Goal: Task Accomplishment & Management: Complete application form

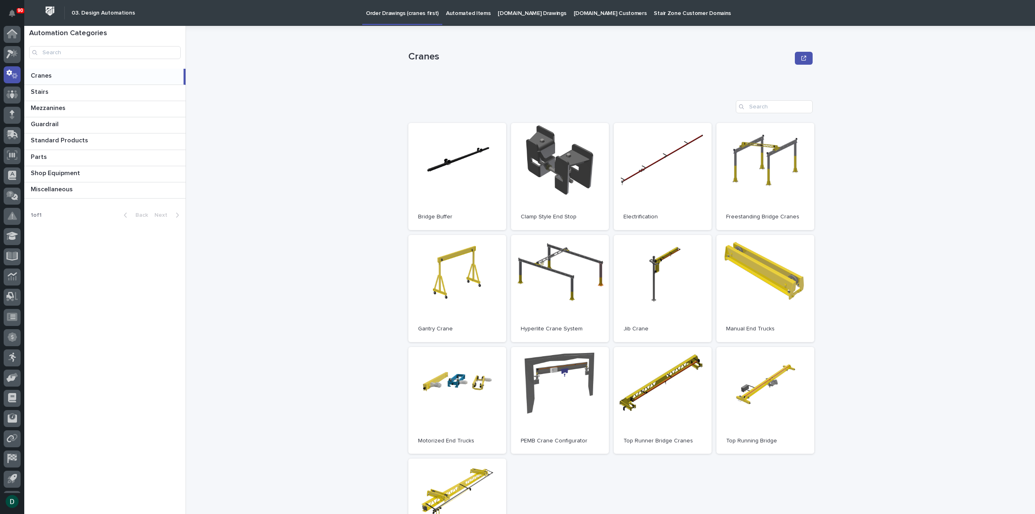
scroll to position [2, 0]
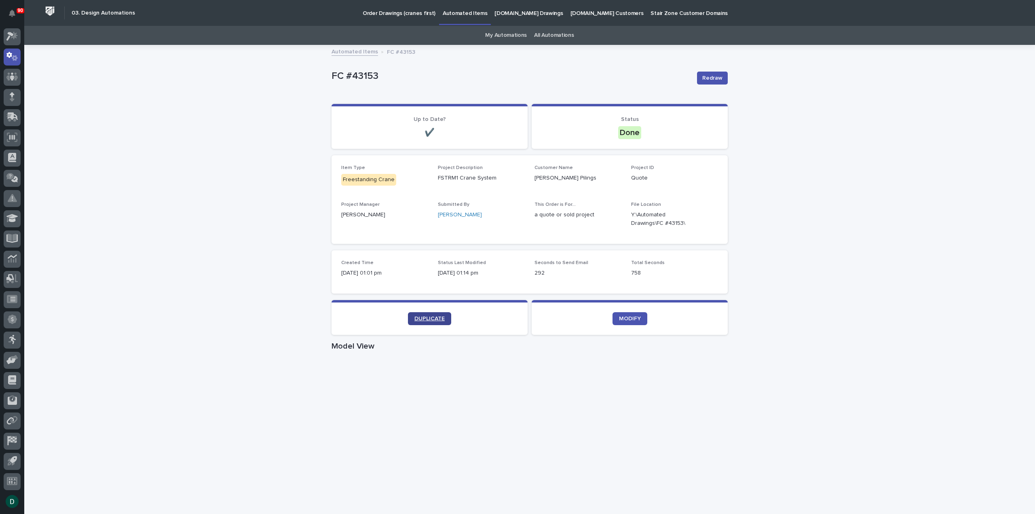
click at [426, 316] on span "DUPLICATE" at bounding box center [430, 319] width 30 height 6
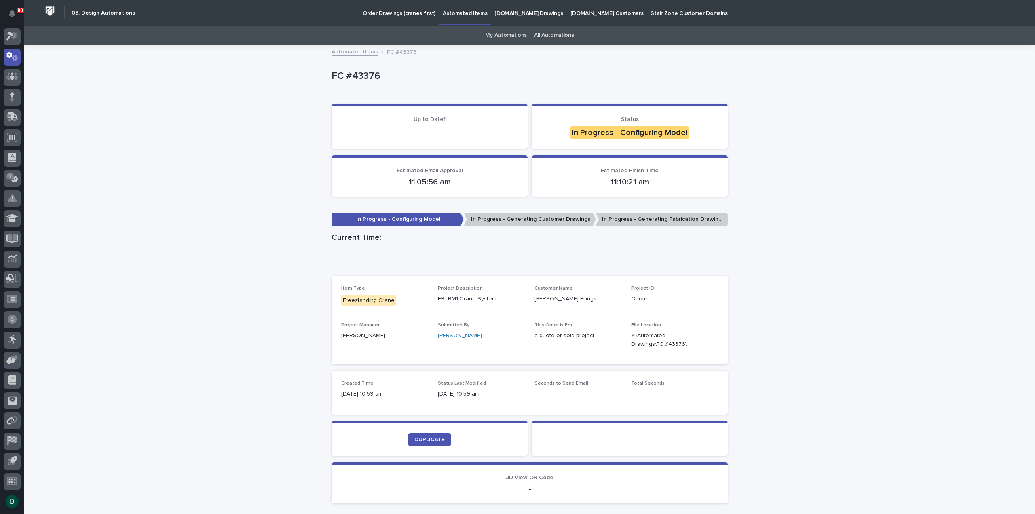
click at [835, 273] on div "Loading... Saving… Loading... Saving… FC #43376 FC #43376 Sorry, there was an e…" at bounding box center [529, 298] width 1011 height 505
click at [902, 215] on div "Loading... Saving… Loading... Saving… FC #43376 FC #43376 Sorry, there was an e…" at bounding box center [529, 298] width 1011 height 505
click at [902, 214] on div "Loading... Saving… Loading... Saving… FC #43376 FC #43376 Sorry, there was an e…" at bounding box center [529, 298] width 1011 height 505
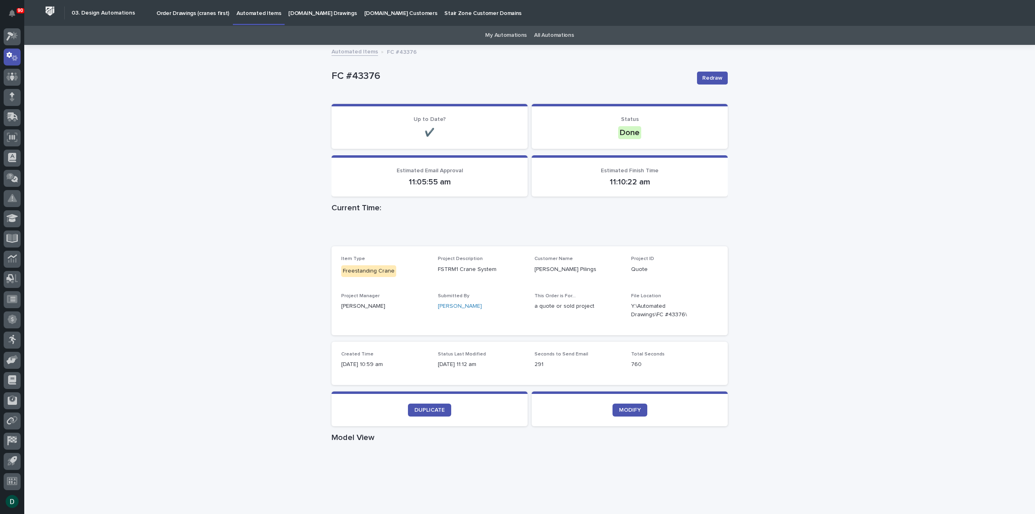
scroll to position [18, 0]
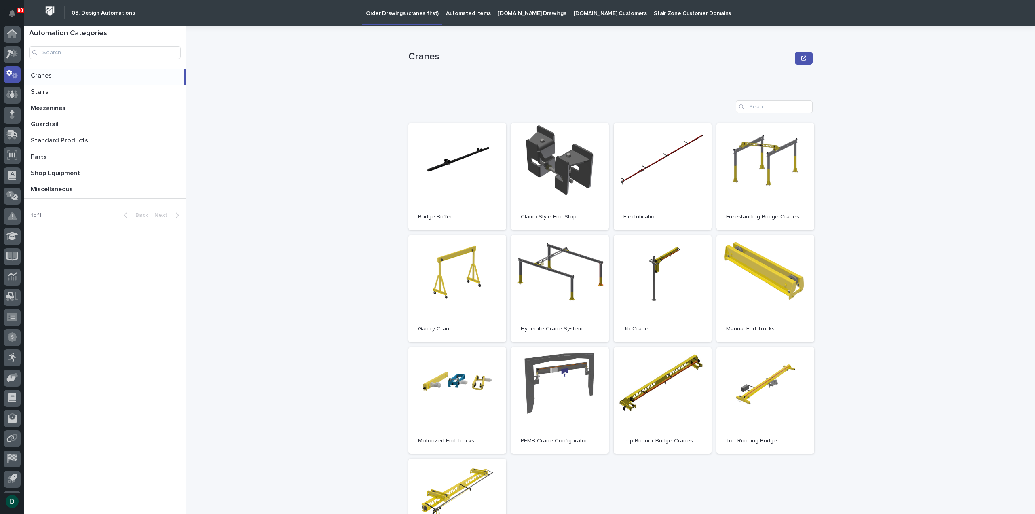
scroll to position [2, 0]
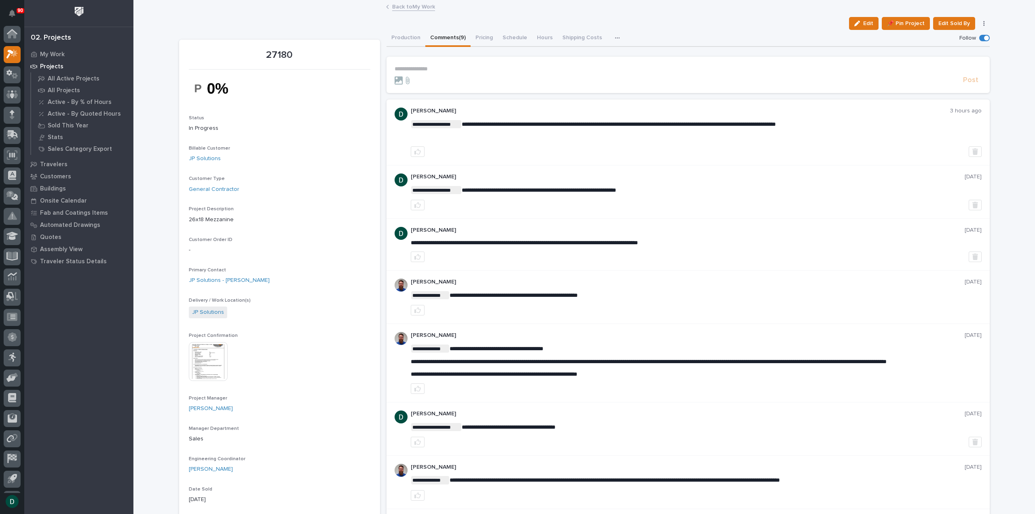
scroll to position [15, 0]
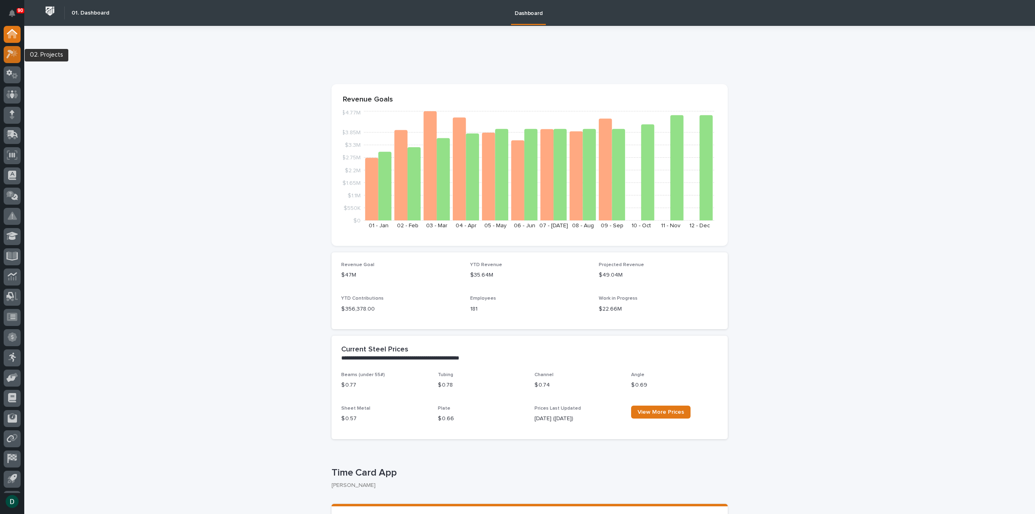
click at [12, 56] on icon at bounding box center [12, 53] width 12 height 9
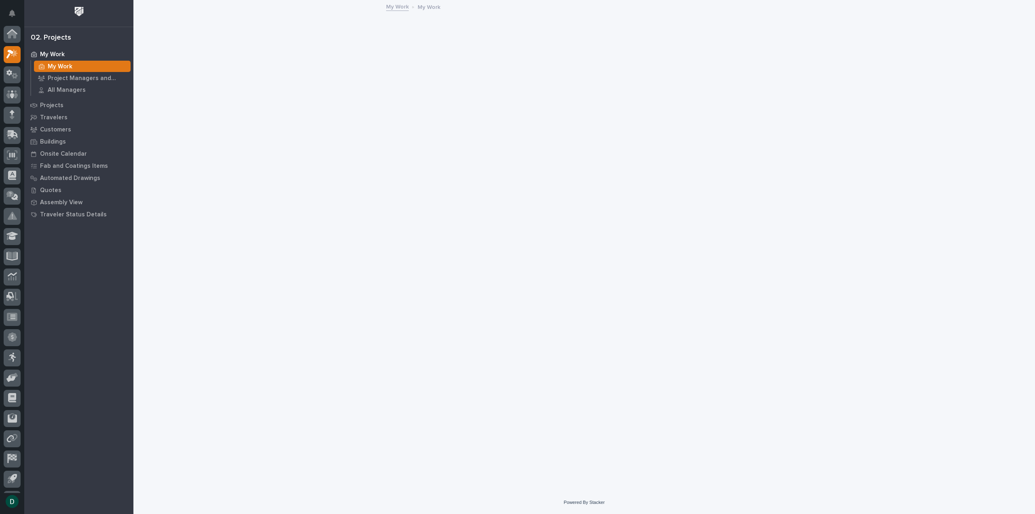
scroll to position [18, 0]
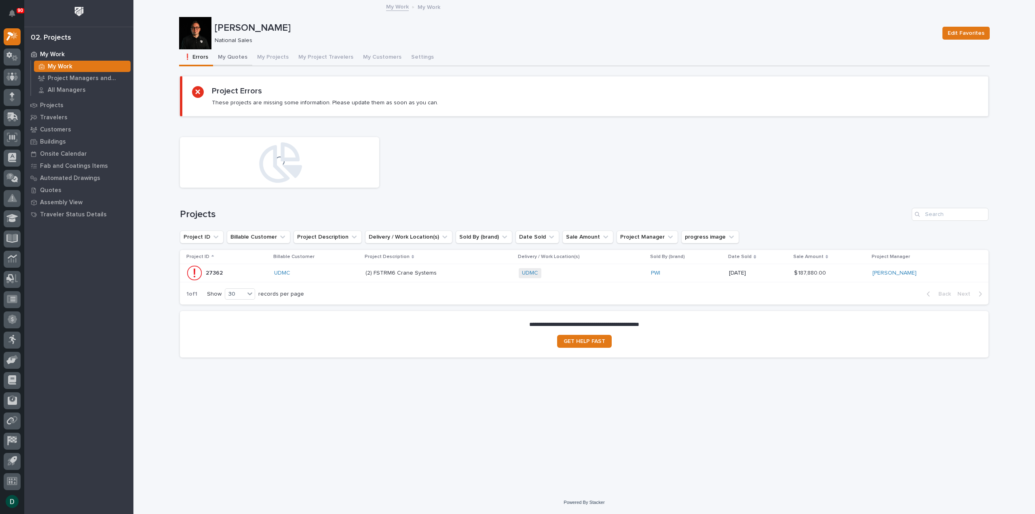
click at [235, 58] on button "My Quotes" at bounding box center [232, 57] width 39 height 17
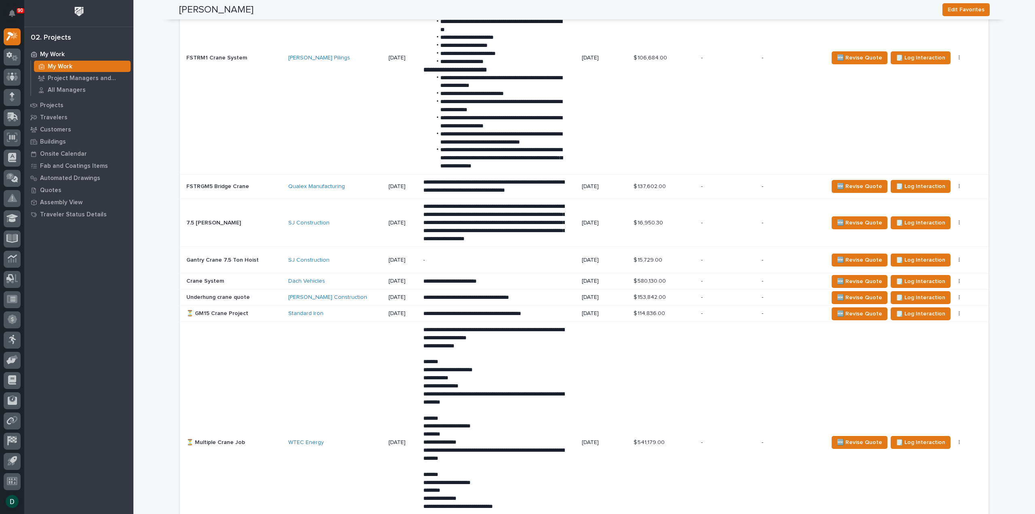
scroll to position [1901, 0]
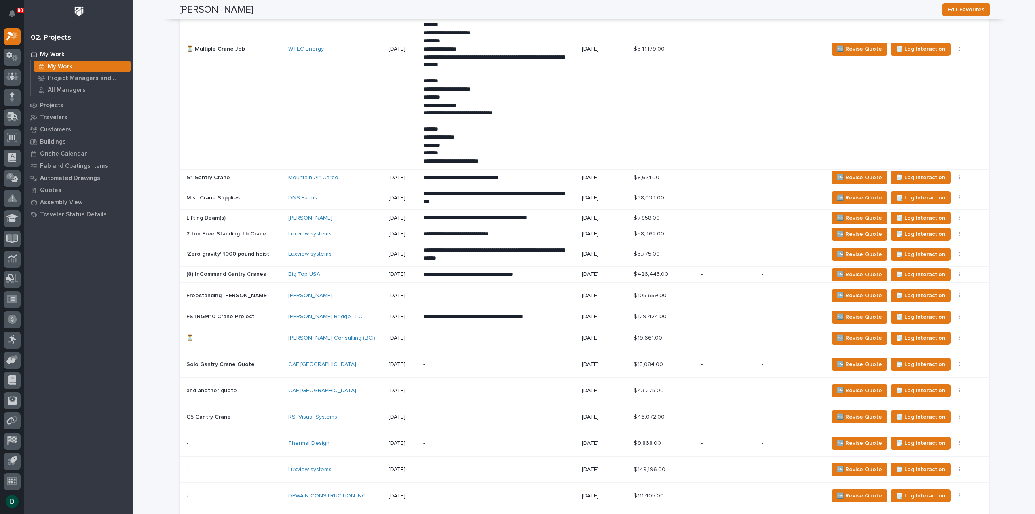
click at [275, 319] on p at bounding box center [233, 316] width 95 height 7
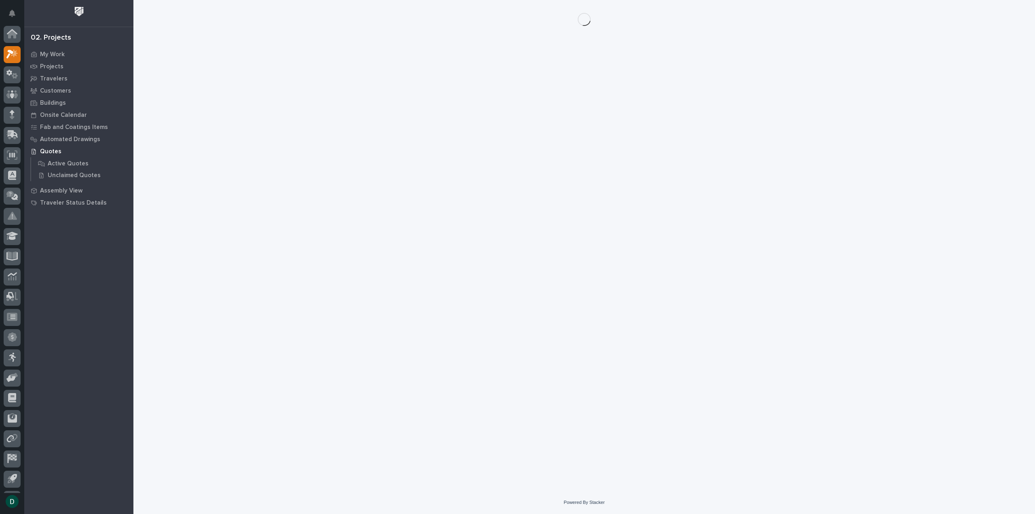
scroll to position [18, 0]
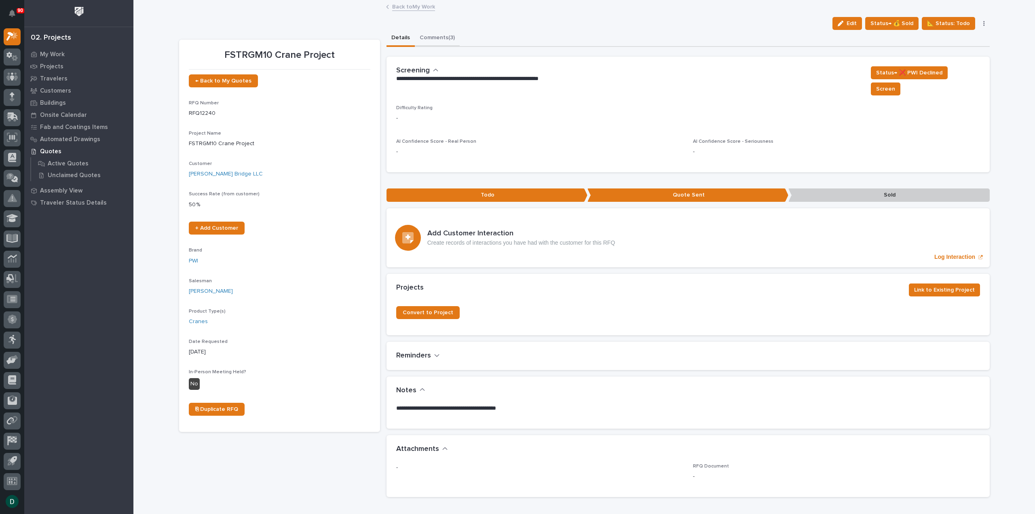
click at [438, 38] on button "Comments (3)" at bounding box center [437, 38] width 45 height 17
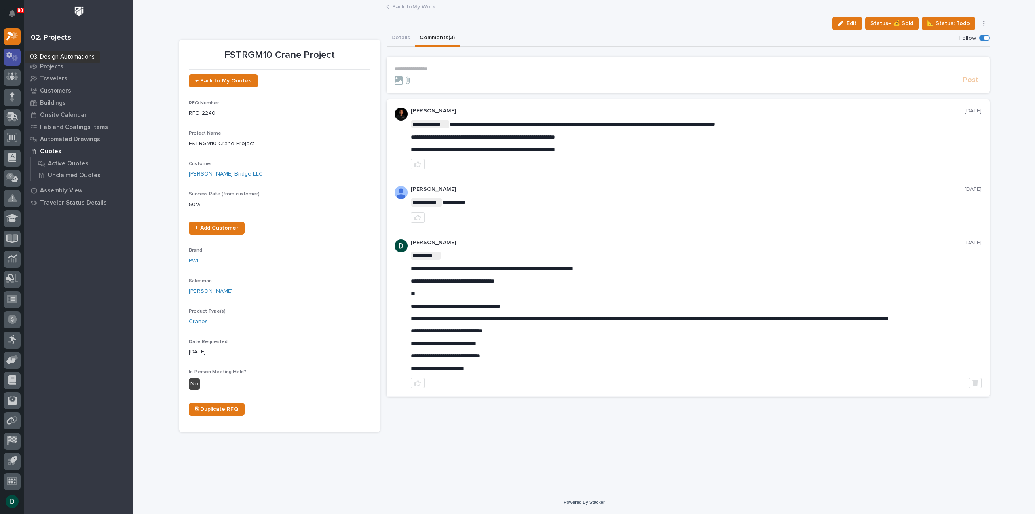
click at [15, 55] on icon at bounding box center [12, 56] width 12 height 9
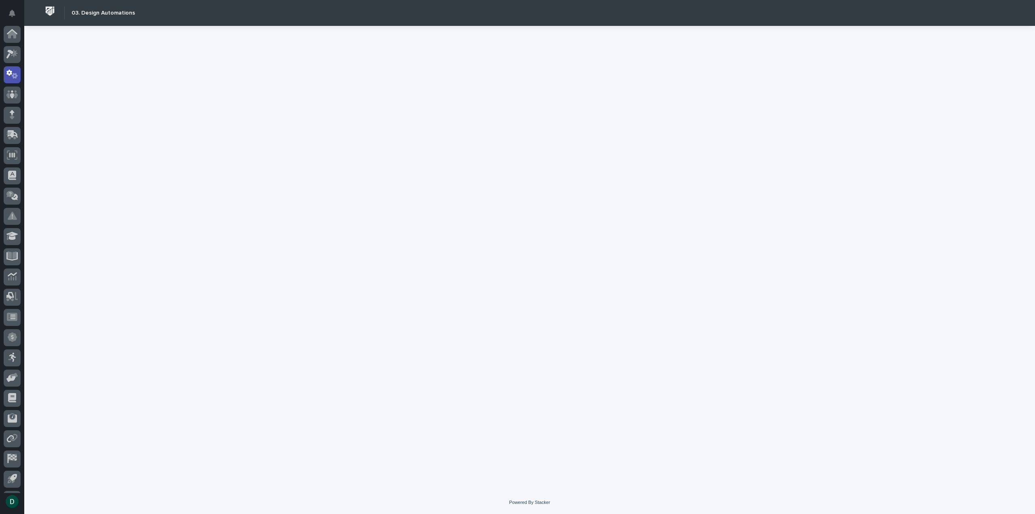
scroll to position [18, 0]
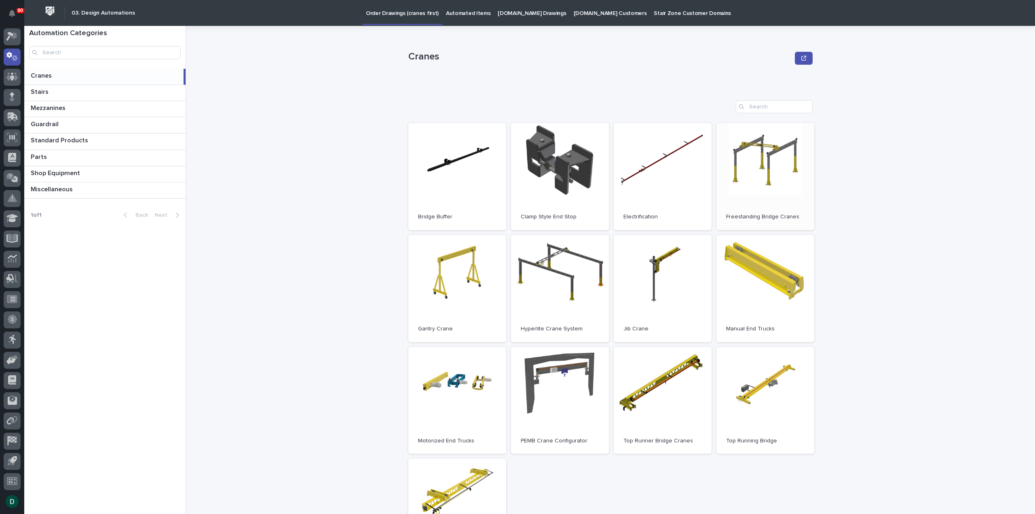
click at [751, 176] on link "Open" at bounding box center [766, 176] width 98 height 107
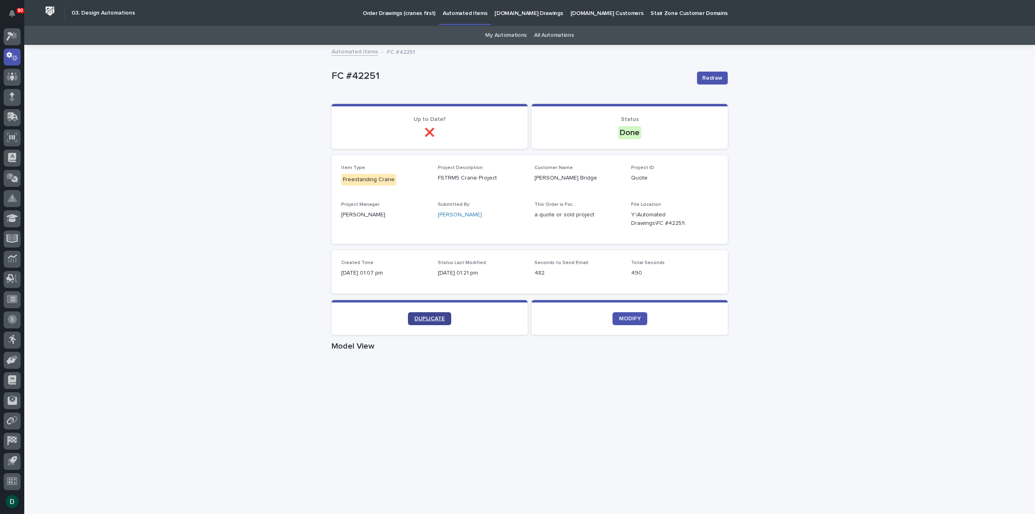
click at [430, 318] on span "DUPLICATE" at bounding box center [430, 319] width 30 height 6
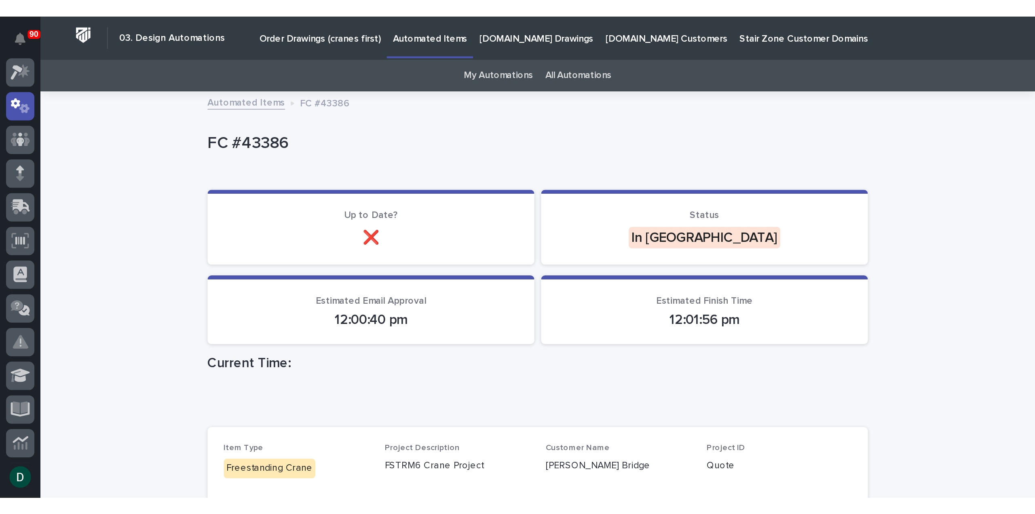
scroll to position [18, 0]
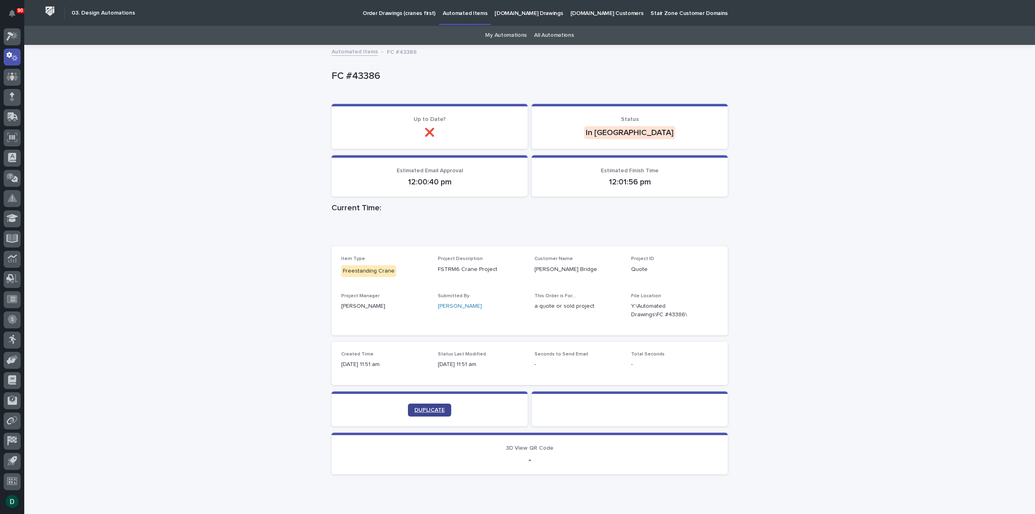
click at [432, 408] on span "DUPLICATE" at bounding box center [430, 410] width 30 height 6
click at [14, 55] on icon at bounding box center [14, 53] width 7 height 8
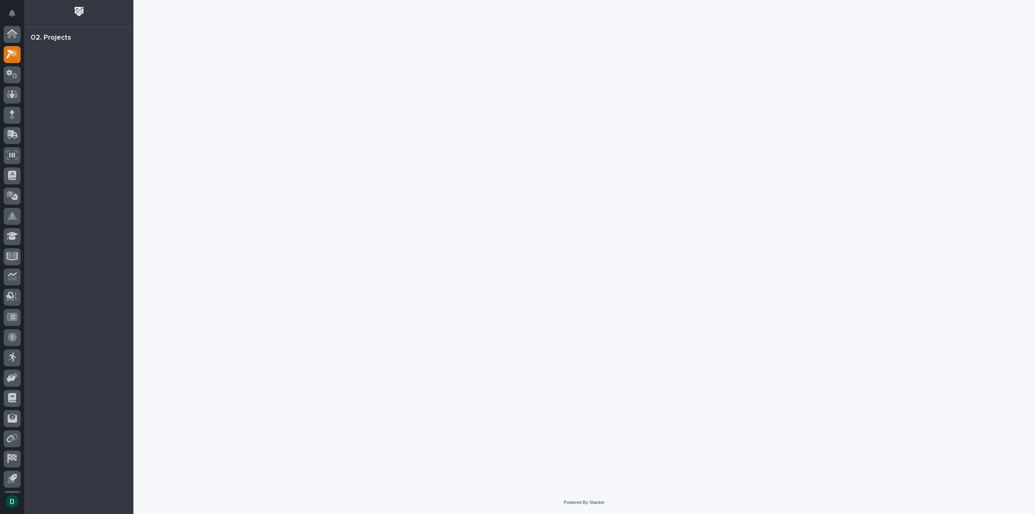
scroll to position [18, 0]
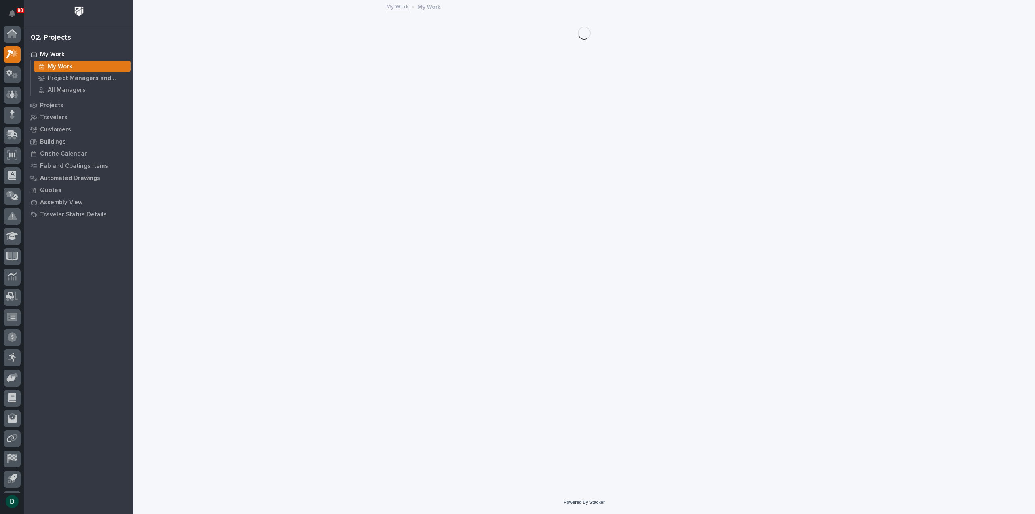
scroll to position [18, 0]
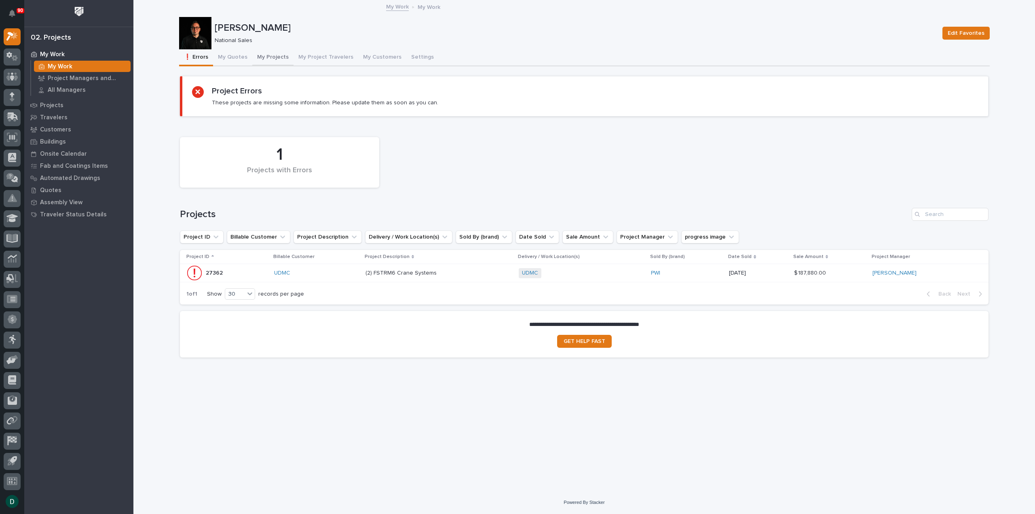
drag, startPoint x: 263, startPoint y: 59, endPoint x: 268, endPoint y: 63, distance: 6.6
click at [263, 59] on button "My Projects" at bounding box center [272, 57] width 41 height 17
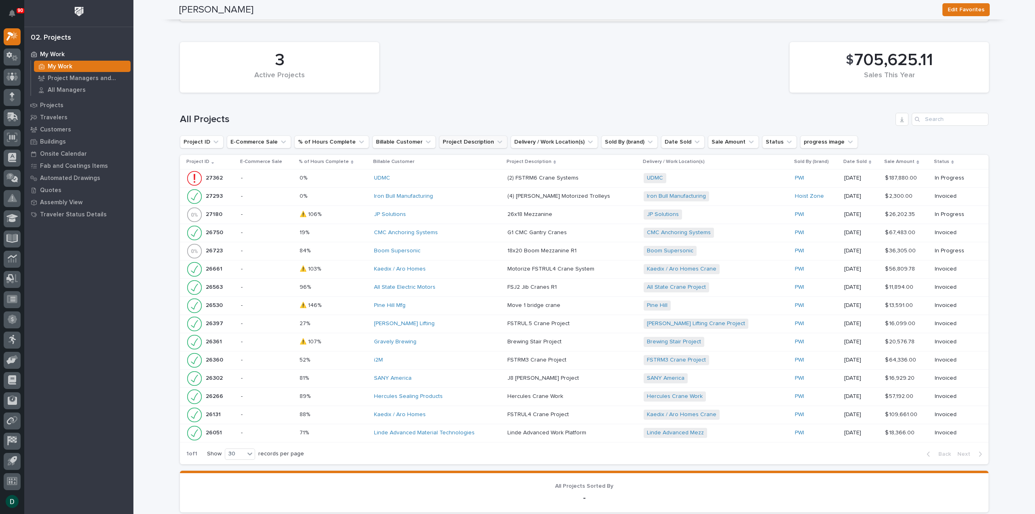
scroll to position [445, 0]
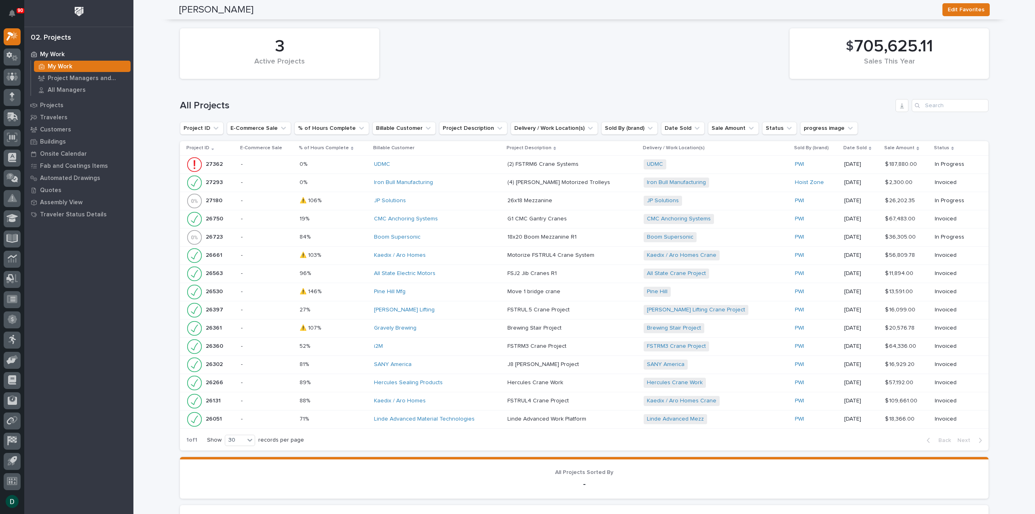
click at [362, 274] on p at bounding box center [334, 273] width 68 height 7
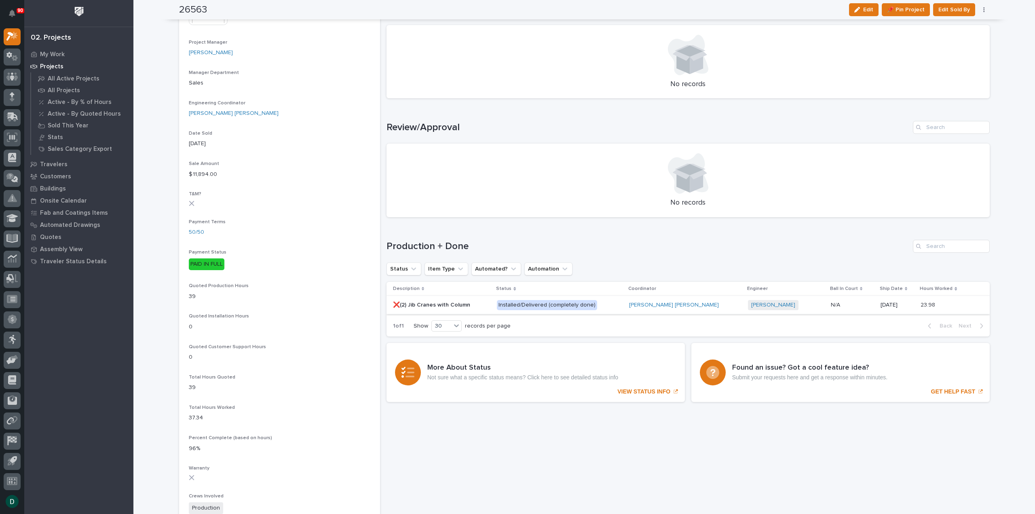
scroll to position [364, 0]
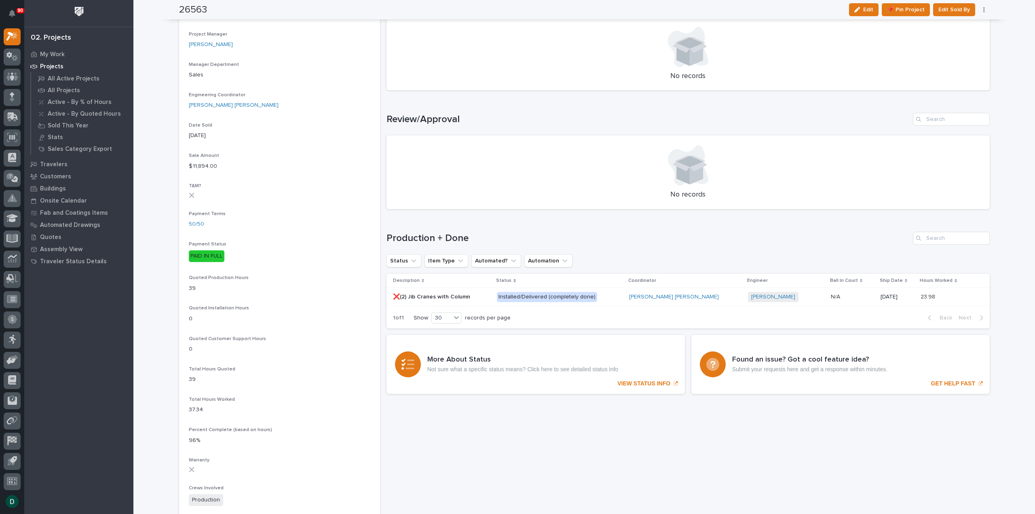
click at [485, 297] on p at bounding box center [442, 297] width 98 height 7
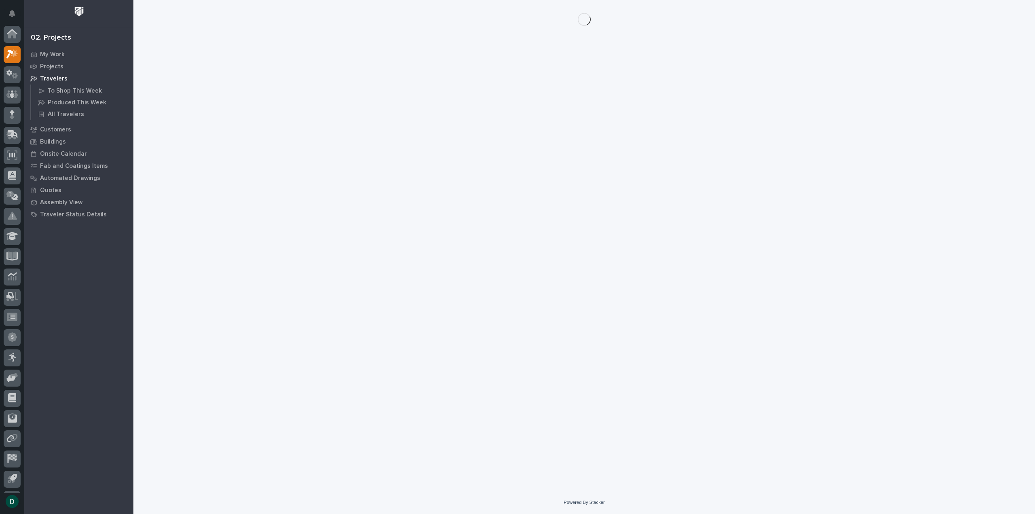
scroll to position [18, 0]
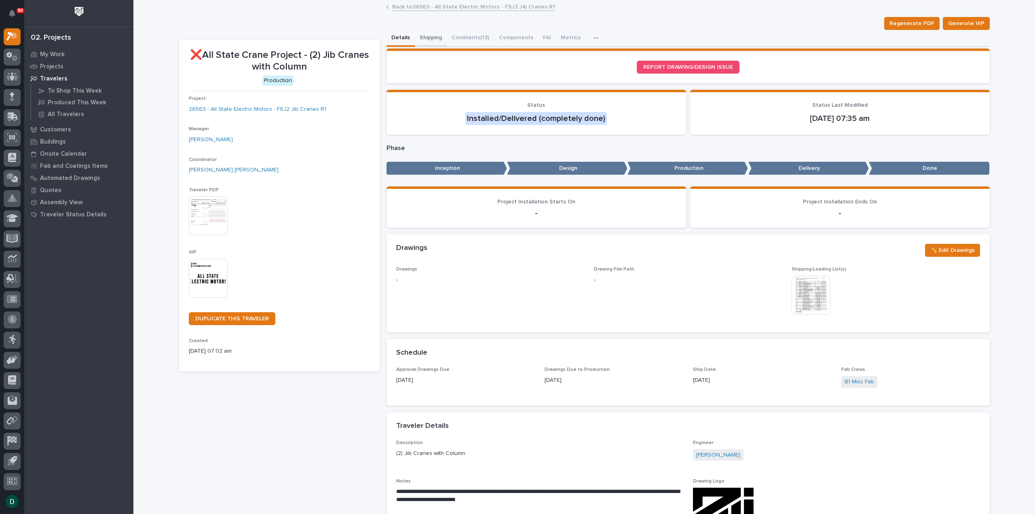
click at [426, 34] on button "Shipping" at bounding box center [431, 38] width 32 height 17
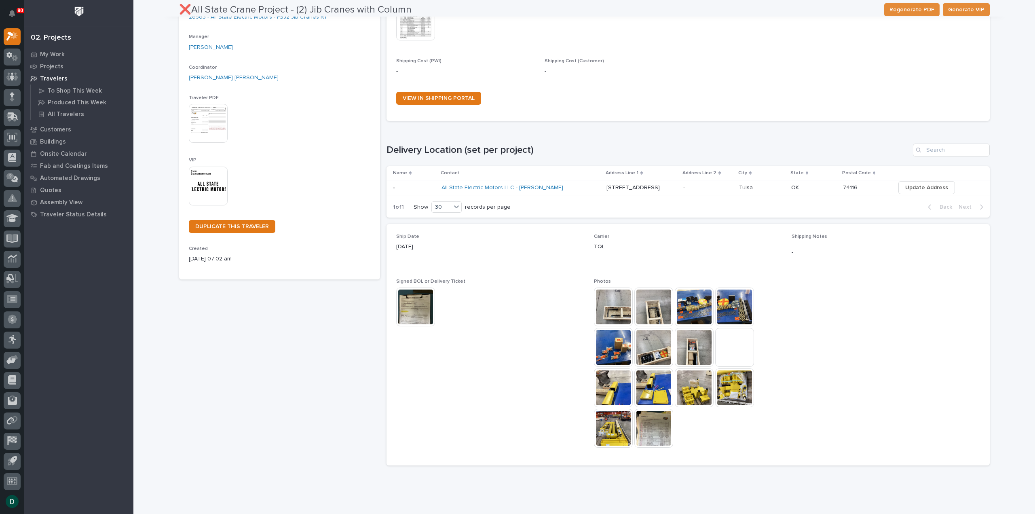
scroll to position [113, 0]
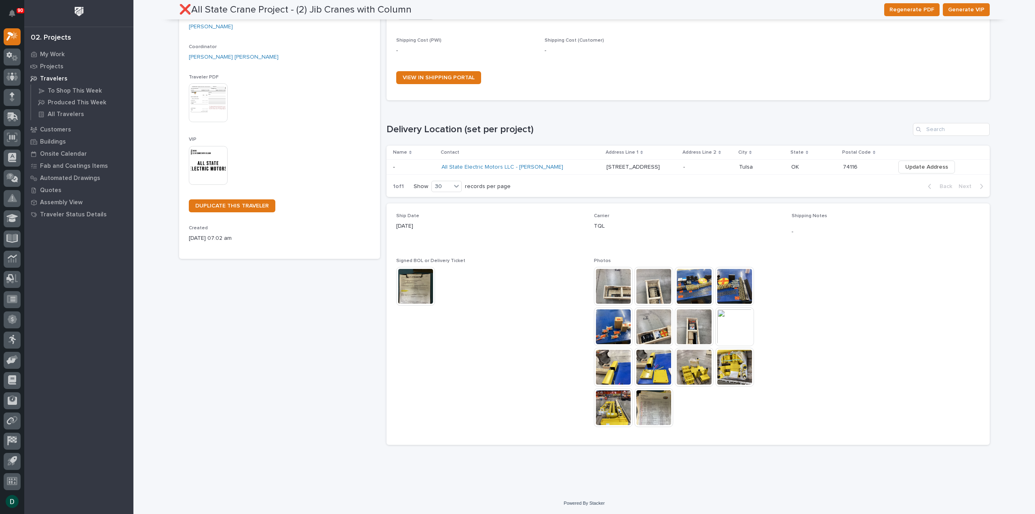
click at [603, 285] on img at bounding box center [613, 286] width 39 height 39
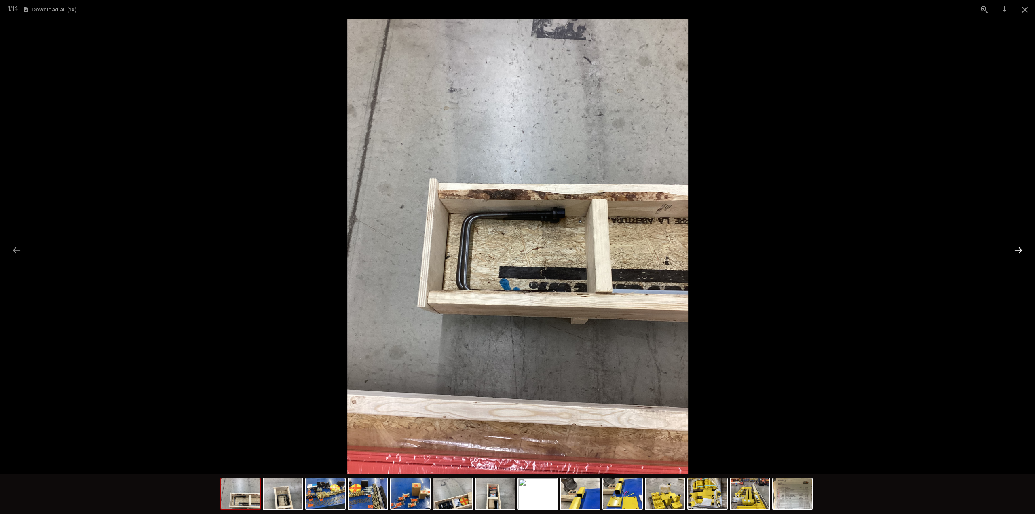
click at [1025, 249] on button "Next slide" at bounding box center [1018, 250] width 17 height 16
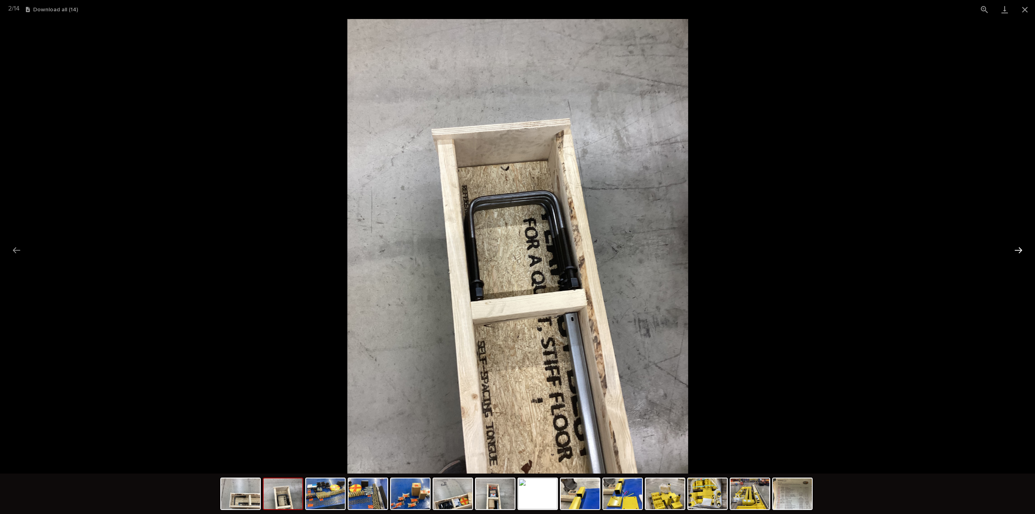
click at [1025, 249] on button "Next slide" at bounding box center [1018, 250] width 17 height 16
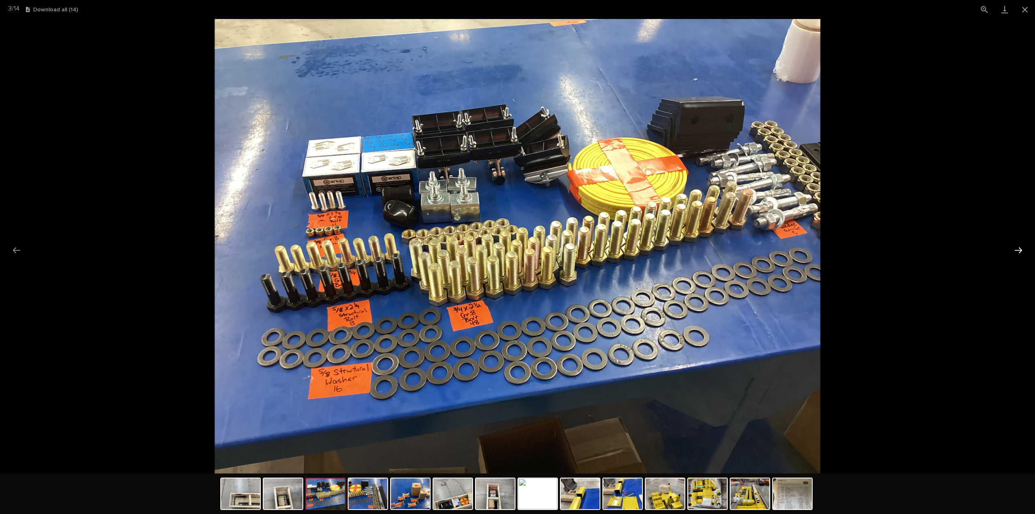
click at [1025, 249] on button "Next slide" at bounding box center [1018, 250] width 17 height 16
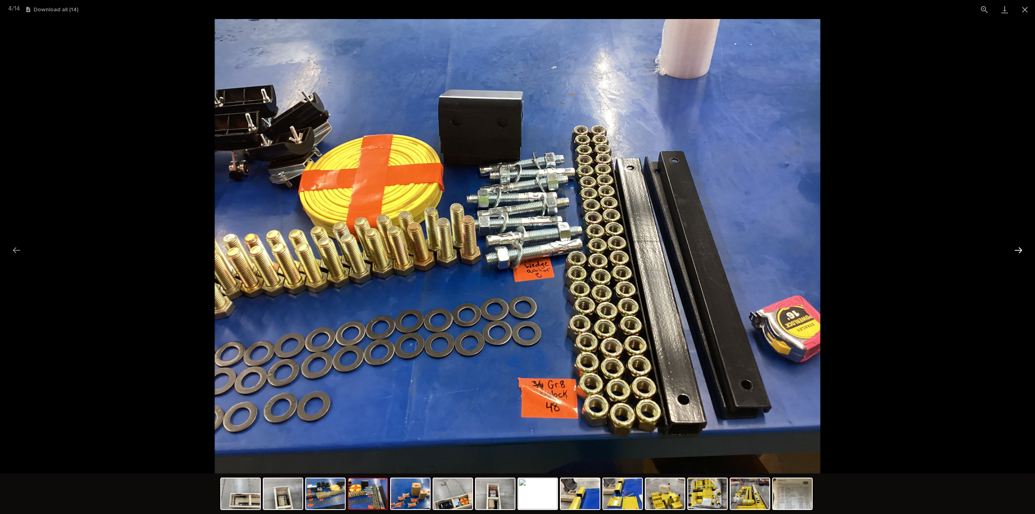
click at [1025, 249] on button "Next slide" at bounding box center [1018, 250] width 17 height 16
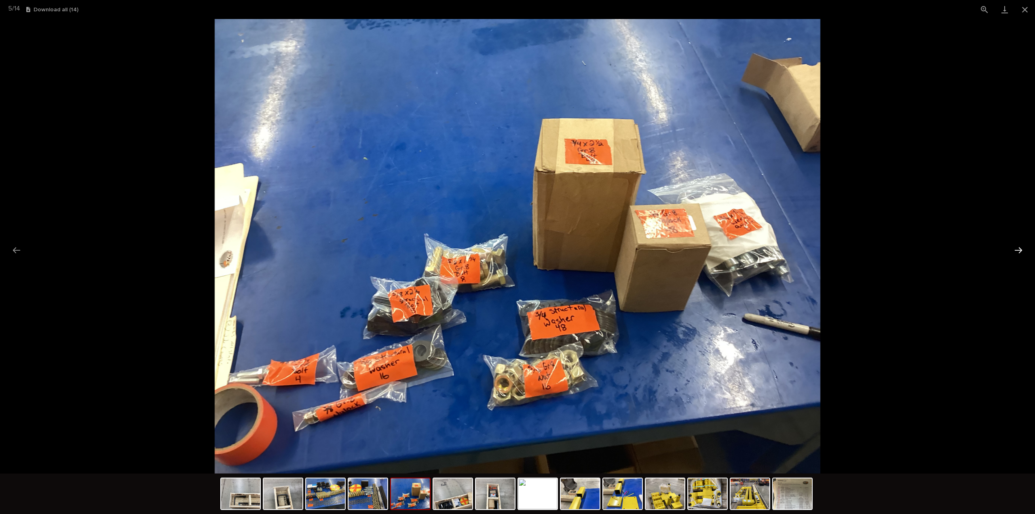
click at [1025, 249] on button "Next slide" at bounding box center [1018, 250] width 17 height 16
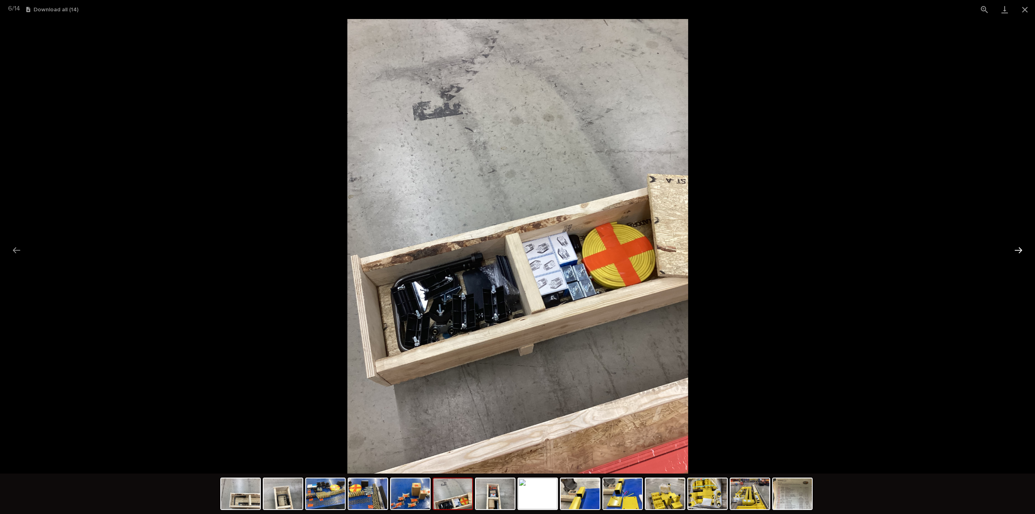
click at [1025, 249] on button "Next slide" at bounding box center [1018, 250] width 17 height 16
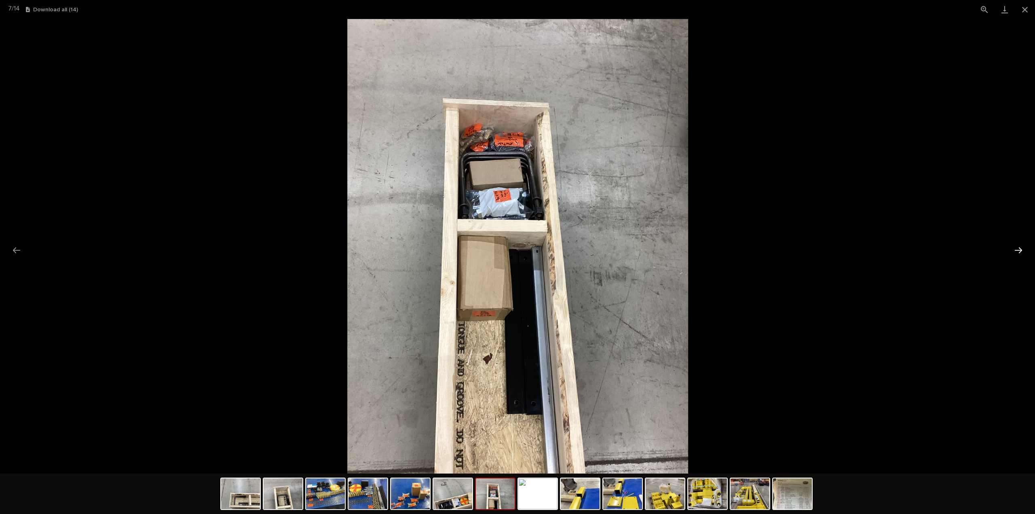
click at [1025, 249] on button "Next slide" at bounding box center [1018, 250] width 17 height 16
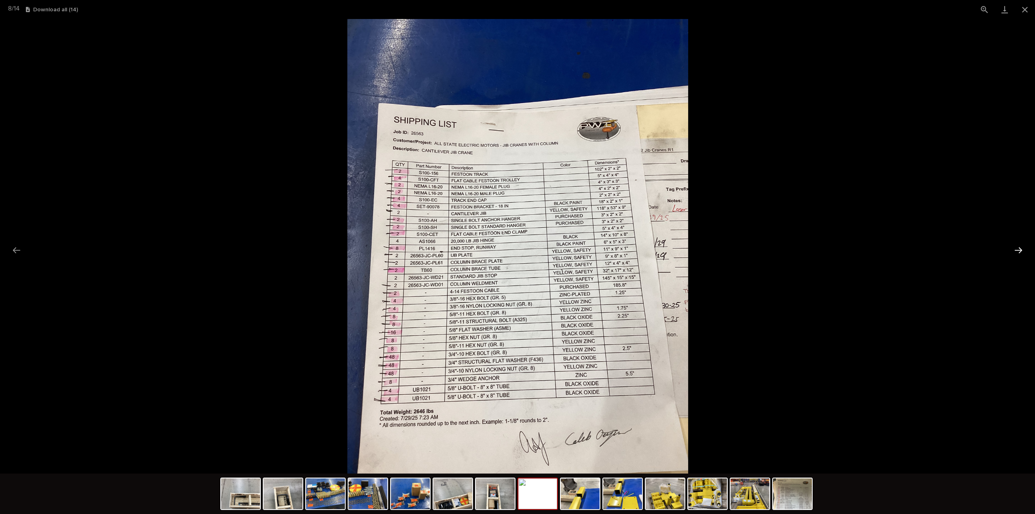
click at [1025, 249] on button "Next slide" at bounding box center [1018, 250] width 17 height 16
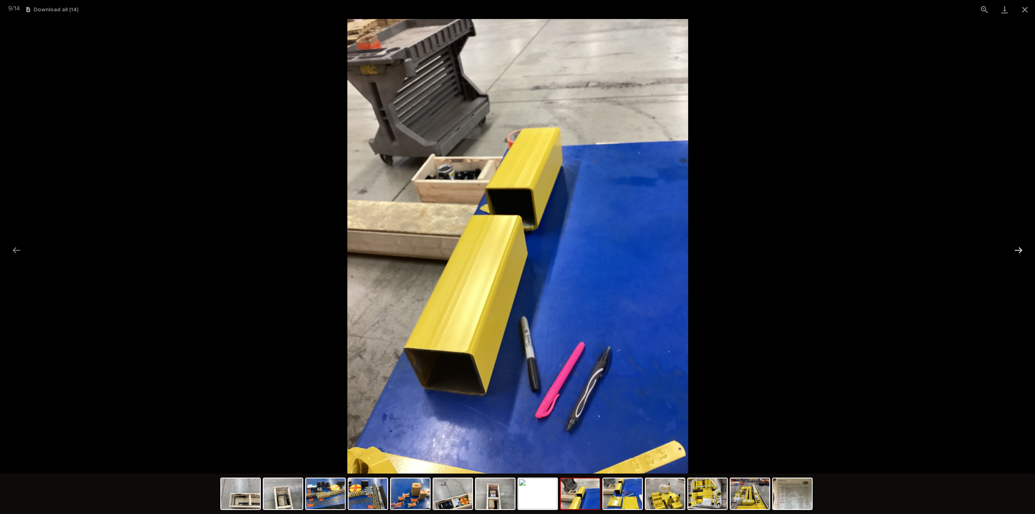
click at [1025, 249] on button "Next slide" at bounding box center [1018, 250] width 17 height 16
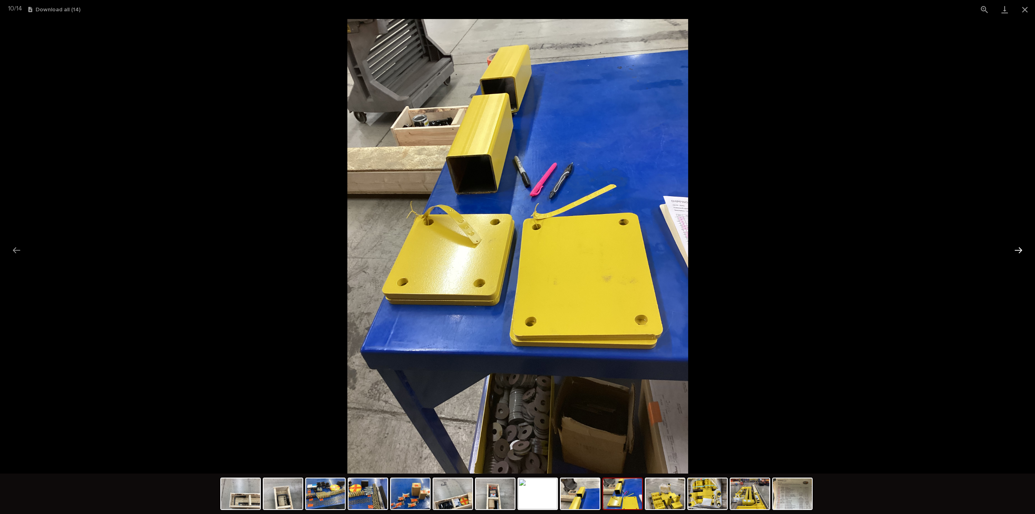
click at [1025, 249] on button "Next slide" at bounding box center [1018, 250] width 17 height 16
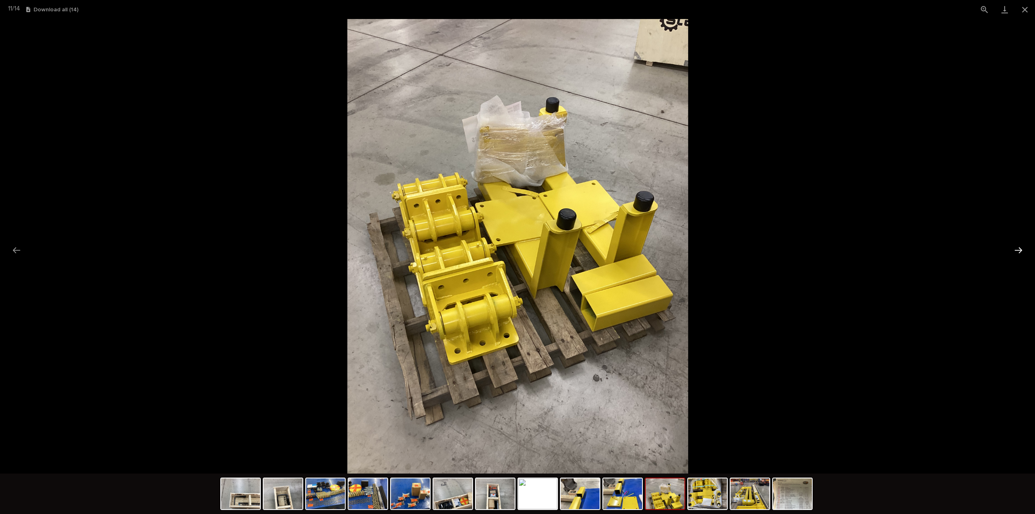
click at [1025, 249] on button "Next slide" at bounding box center [1018, 250] width 17 height 16
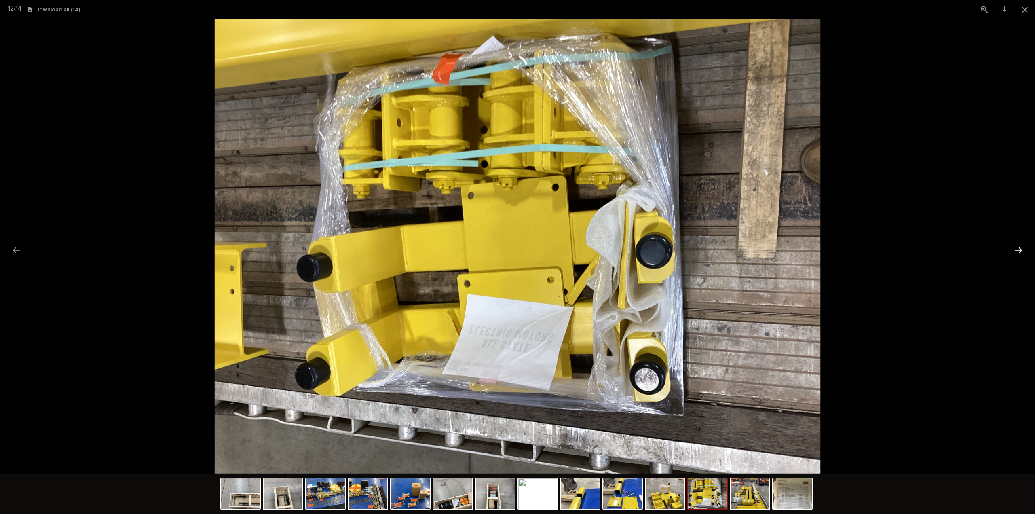
click at [1025, 249] on button "Next slide" at bounding box center [1018, 250] width 17 height 16
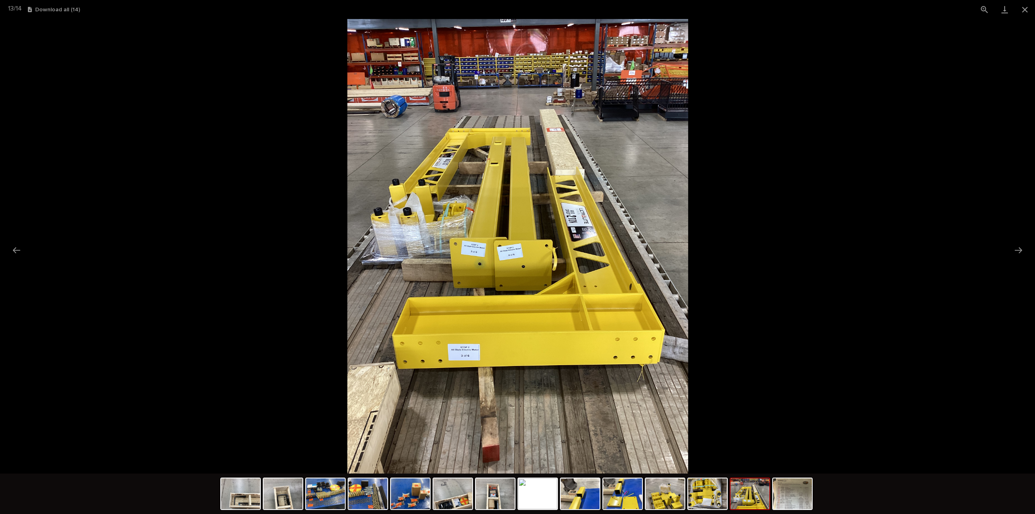
scroll to position [0, 0]
click at [1017, 245] on button "Next slide" at bounding box center [1018, 250] width 17 height 16
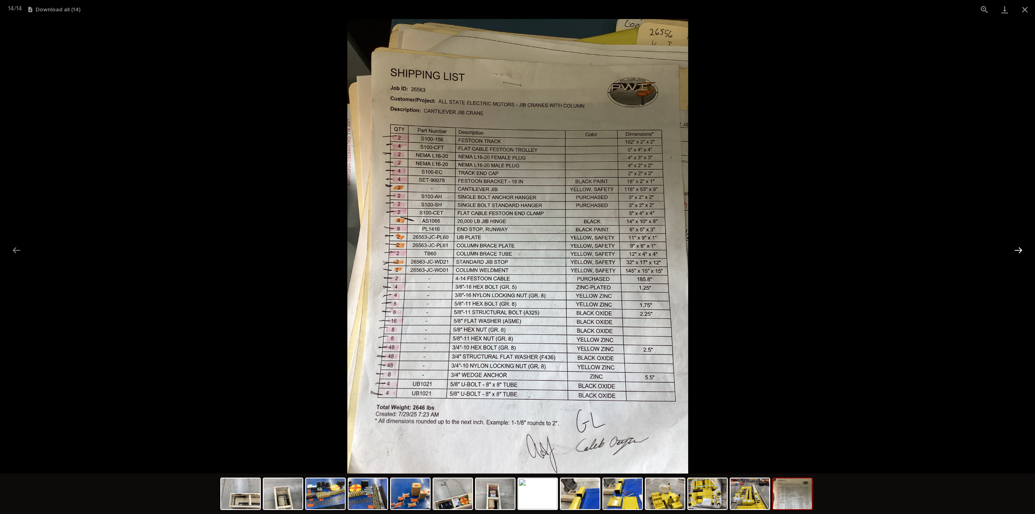
click at [1016, 248] on button "Next slide" at bounding box center [1018, 250] width 17 height 16
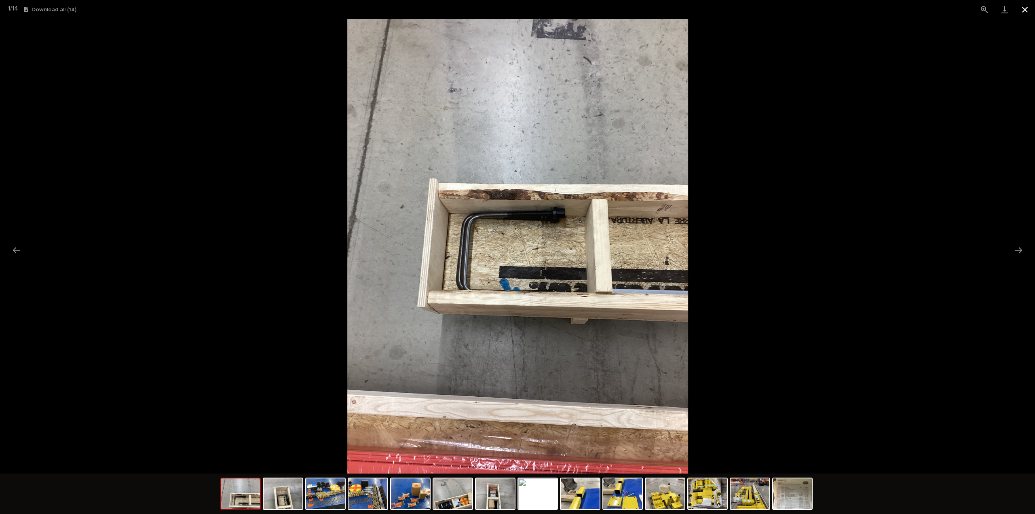
click at [1027, 11] on button "Close gallery" at bounding box center [1025, 9] width 20 height 19
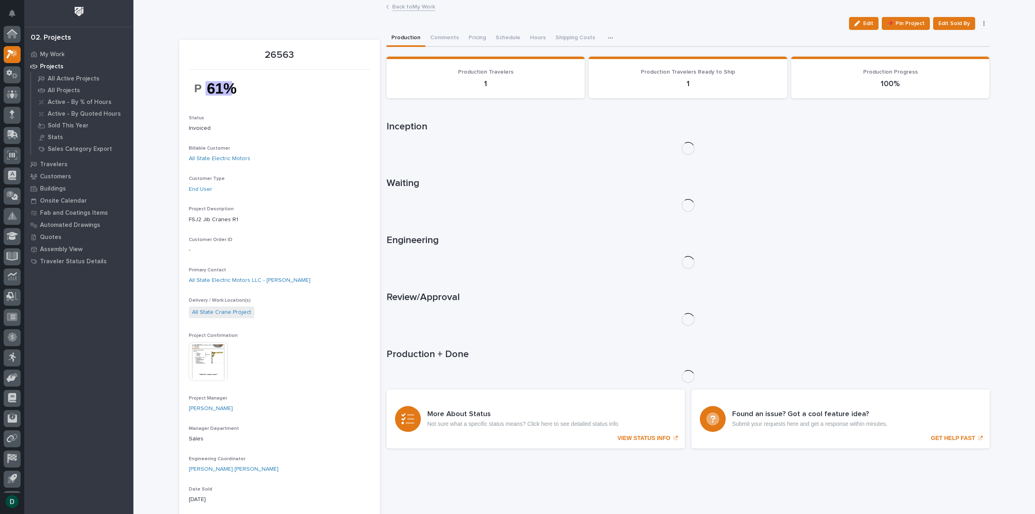
scroll to position [18, 0]
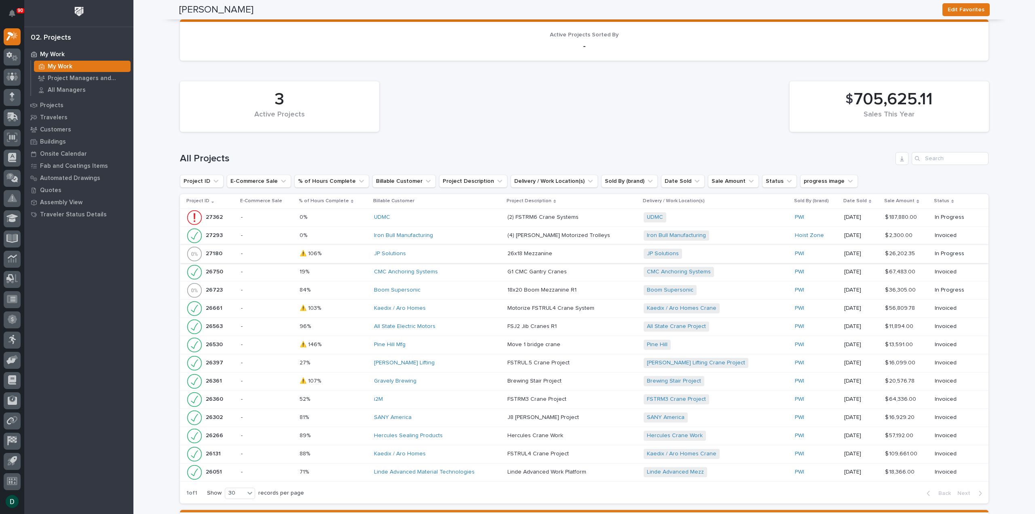
scroll to position [404, 0]
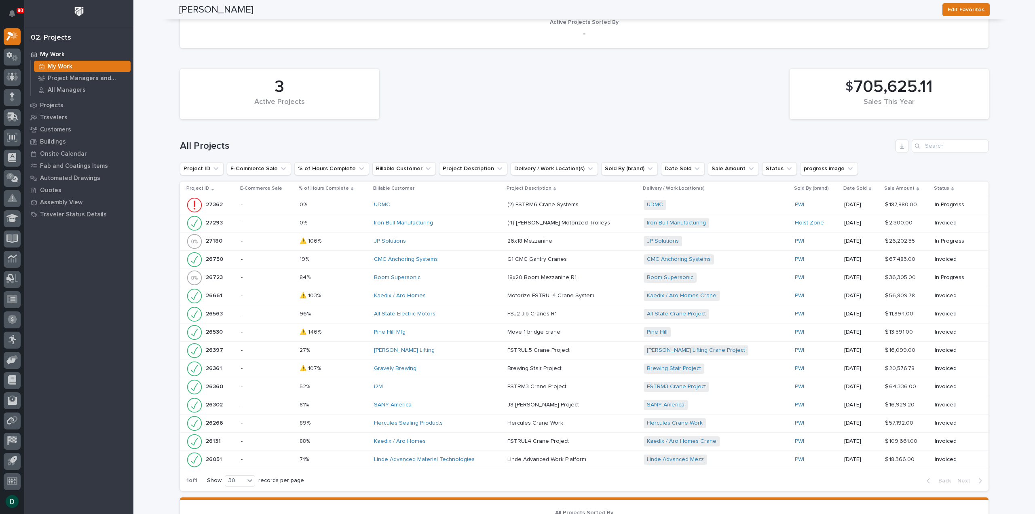
click at [368, 294] on p at bounding box center [334, 295] width 68 height 7
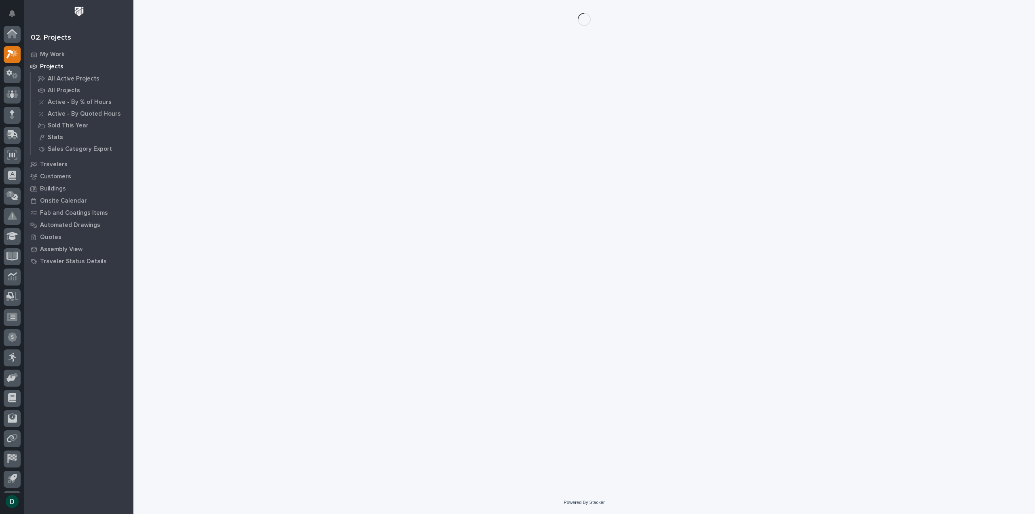
scroll to position [18, 0]
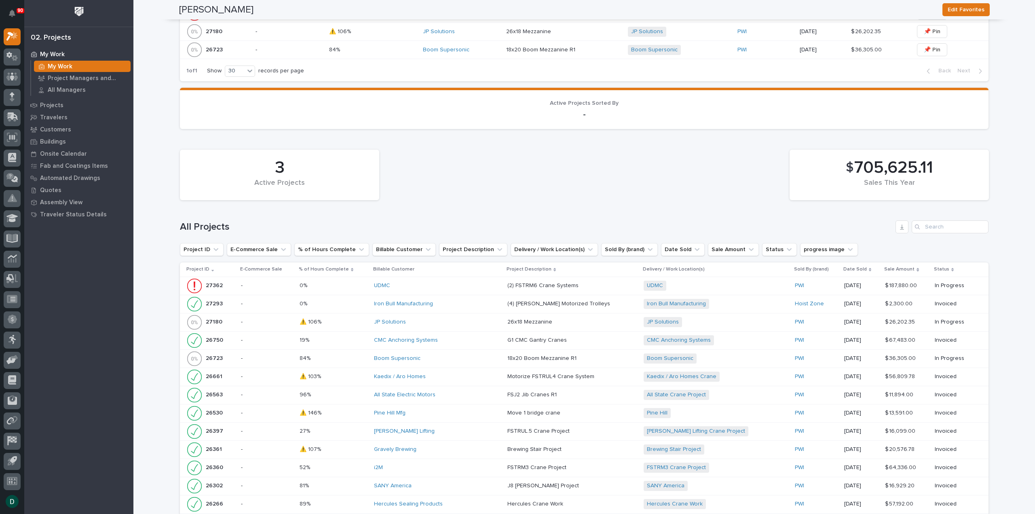
scroll to position [526, 0]
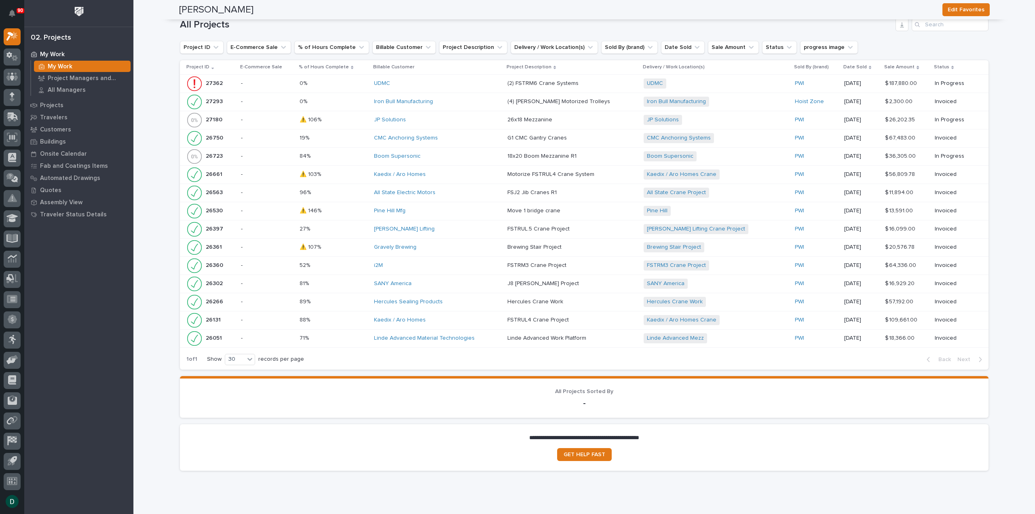
click at [355, 283] on p at bounding box center [334, 283] width 68 height 7
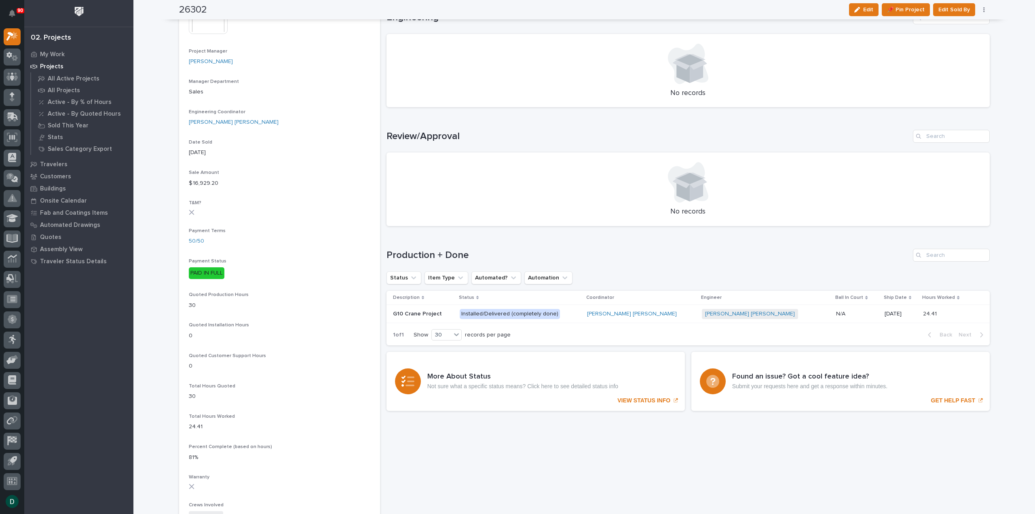
scroll to position [364, 0]
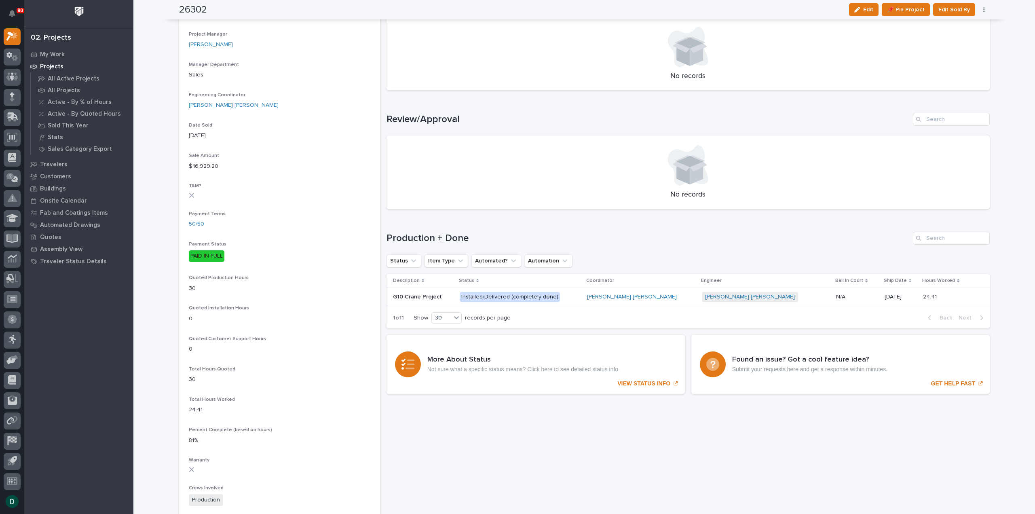
click at [453, 296] on p at bounding box center [423, 297] width 60 height 7
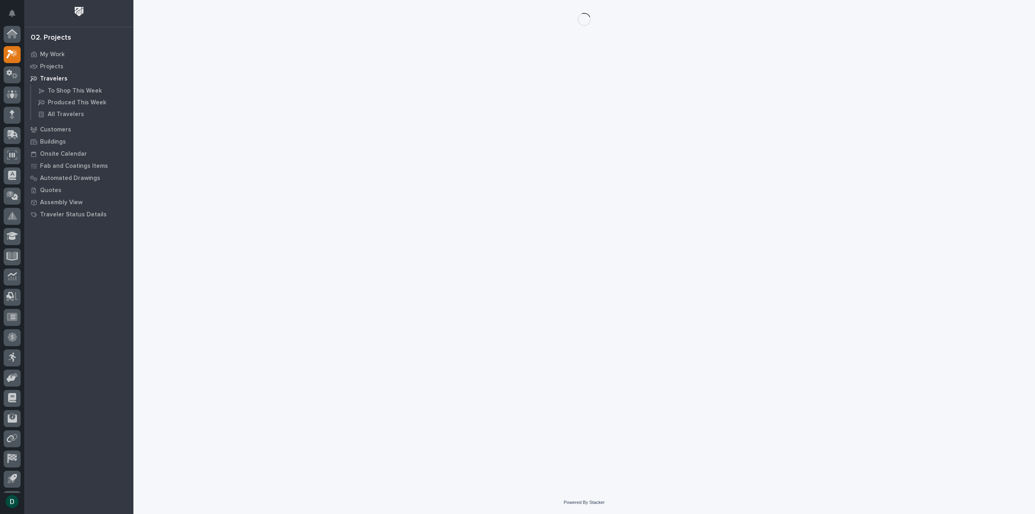
scroll to position [18, 0]
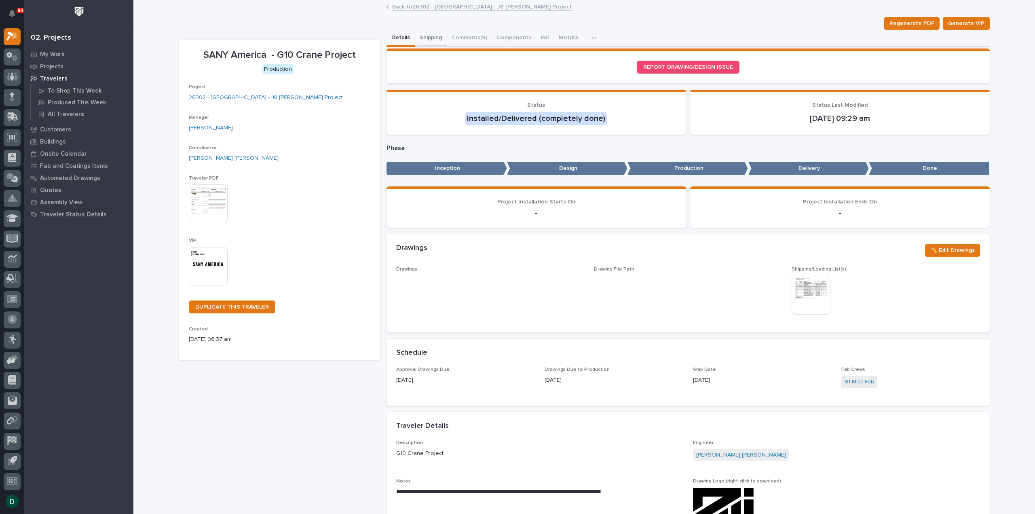
click at [429, 38] on button "Shipping" at bounding box center [431, 38] width 32 height 17
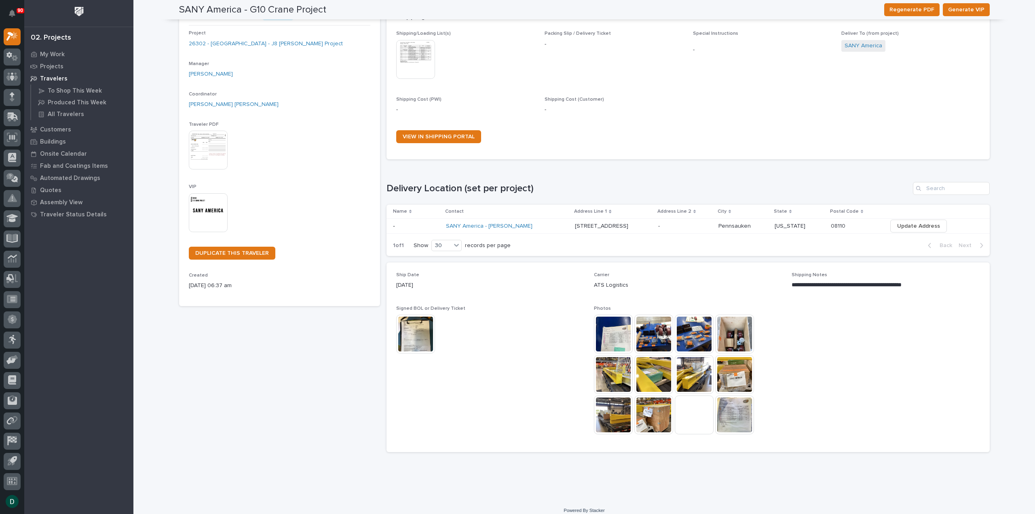
scroll to position [61, 0]
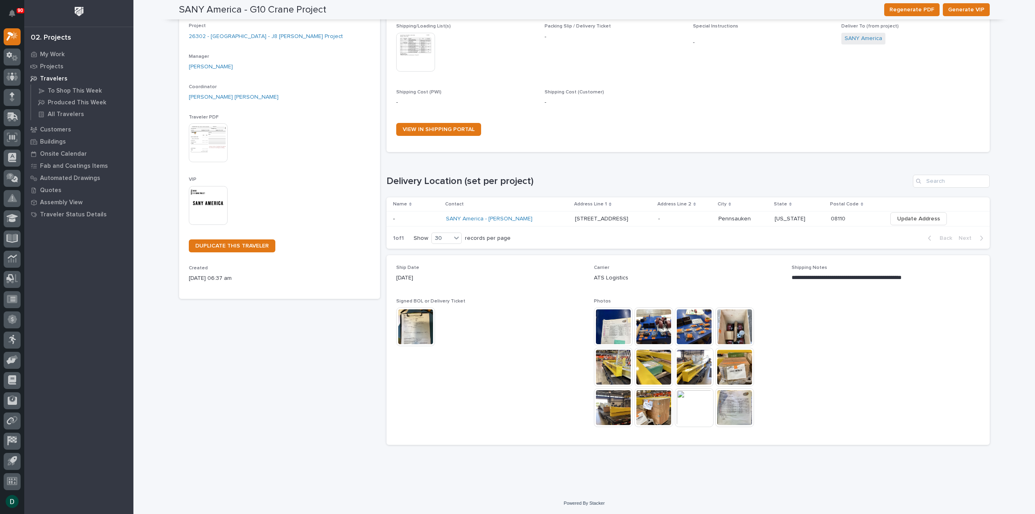
click at [607, 322] on img at bounding box center [613, 326] width 39 height 39
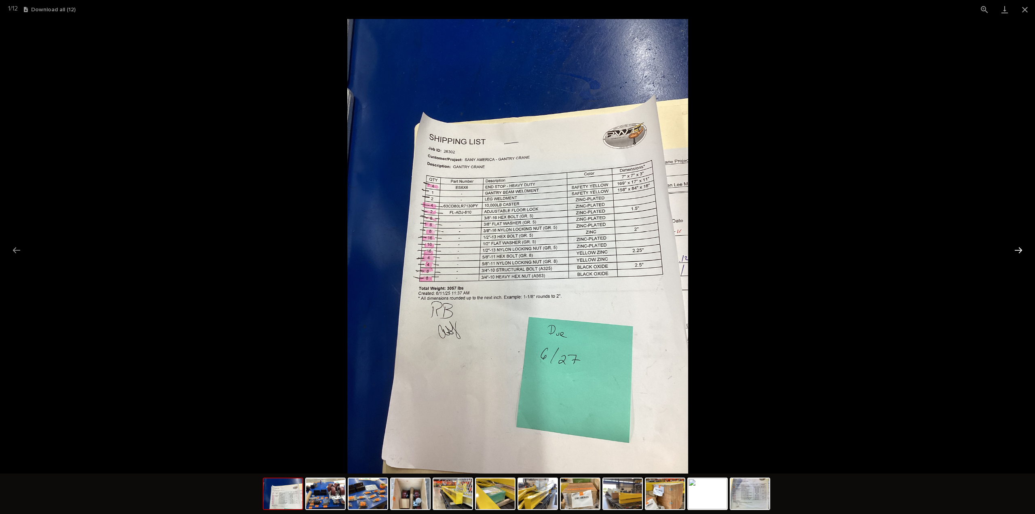
click at [1023, 250] on button "Next slide" at bounding box center [1018, 250] width 17 height 16
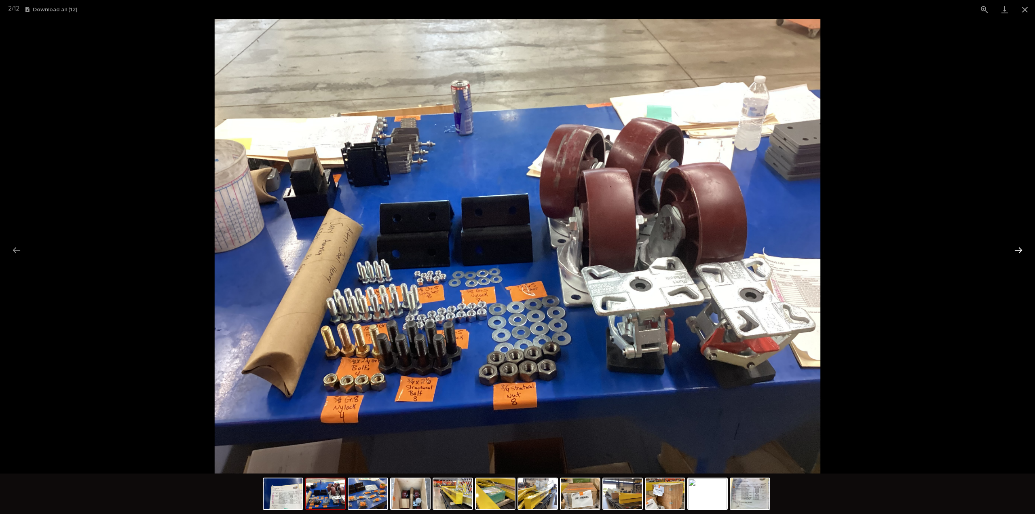
click at [1021, 250] on button "Next slide" at bounding box center [1018, 250] width 17 height 16
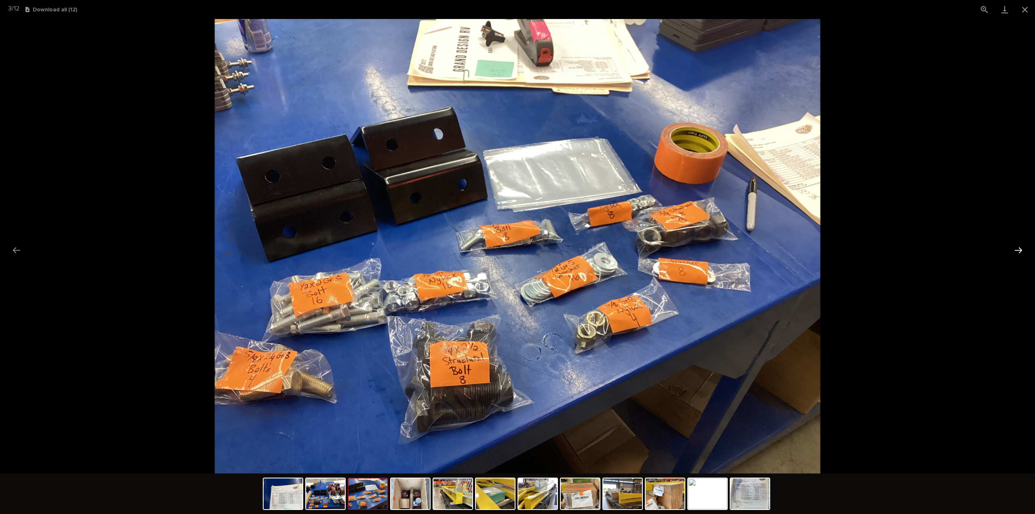
click at [1021, 250] on button "Next slide" at bounding box center [1018, 250] width 17 height 16
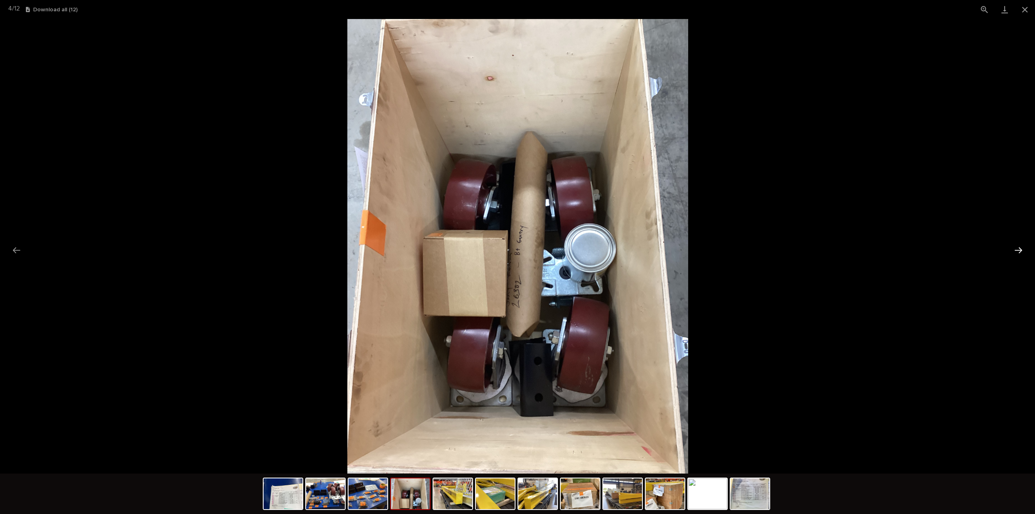
click at [1021, 250] on button "Next slide" at bounding box center [1018, 250] width 17 height 16
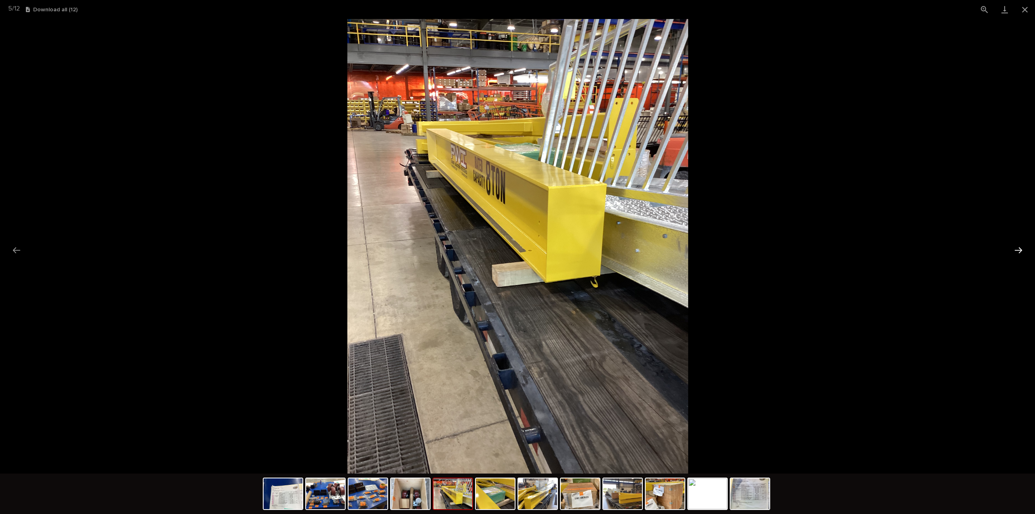
click at [1021, 250] on button "Next slide" at bounding box center [1018, 250] width 17 height 16
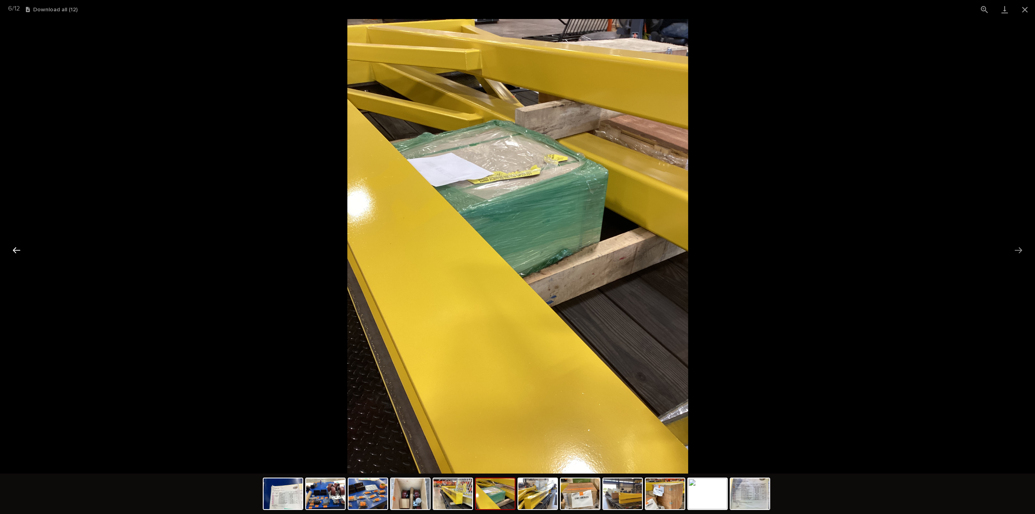
click at [18, 250] on button "Previous slide" at bounding box center [16, 250] width 17 height 16
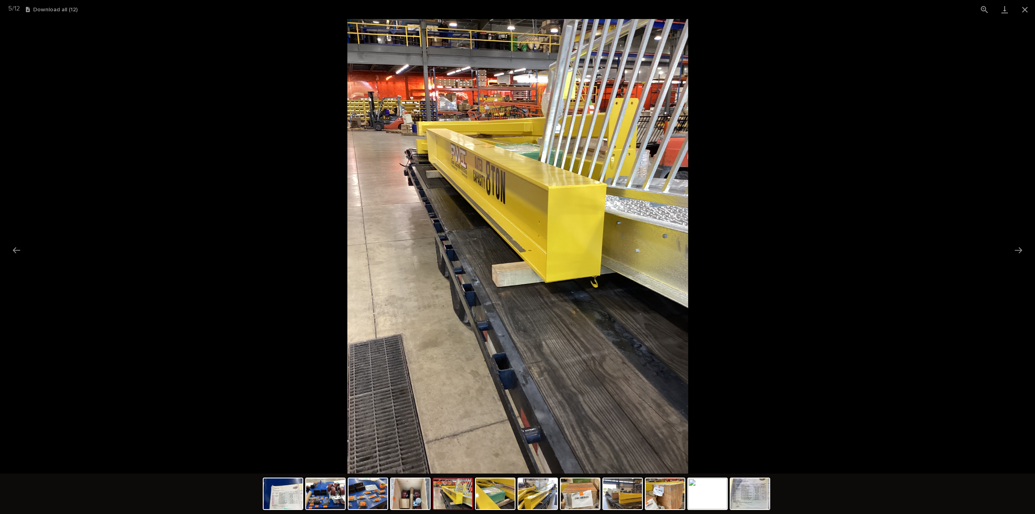
scroll to position [0, 0]
click at [1022, 250] on button "Next slide" at bounding box center [1018, 250] width 17 height 16
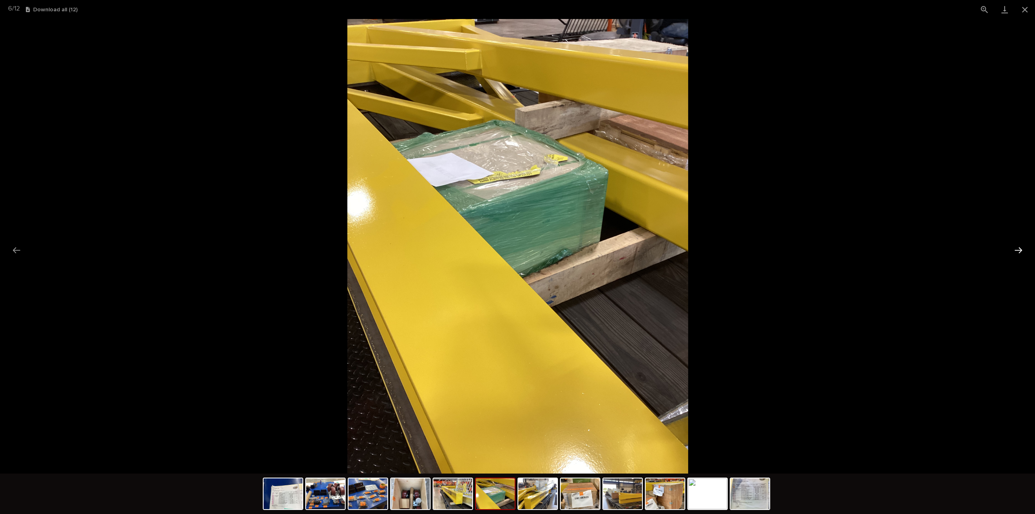
click at [1022, 250] on button "Next slide" at bounding box center [1018, 250] width 17 height 16
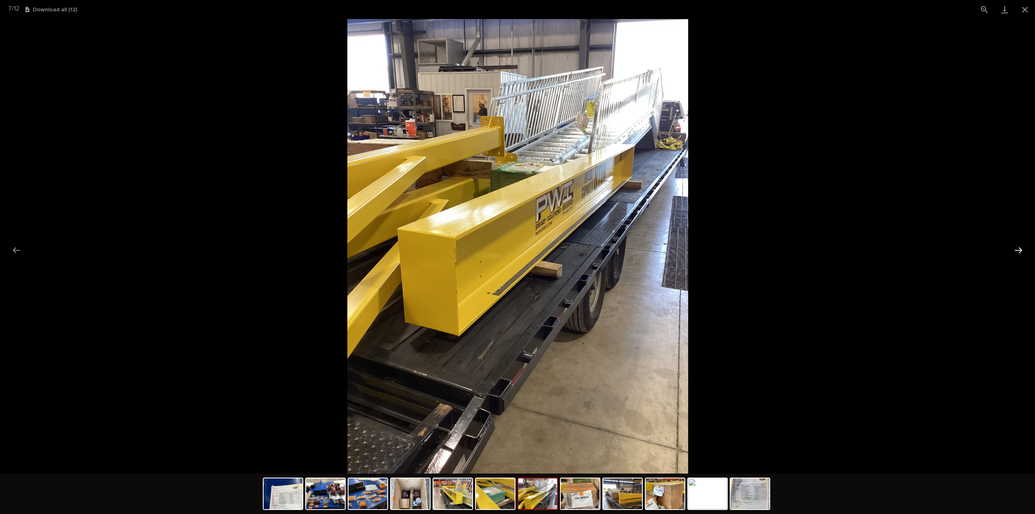
click at [1022, 250] on button "Next slide" at bounding box center [1018, 250] width 17 height 16
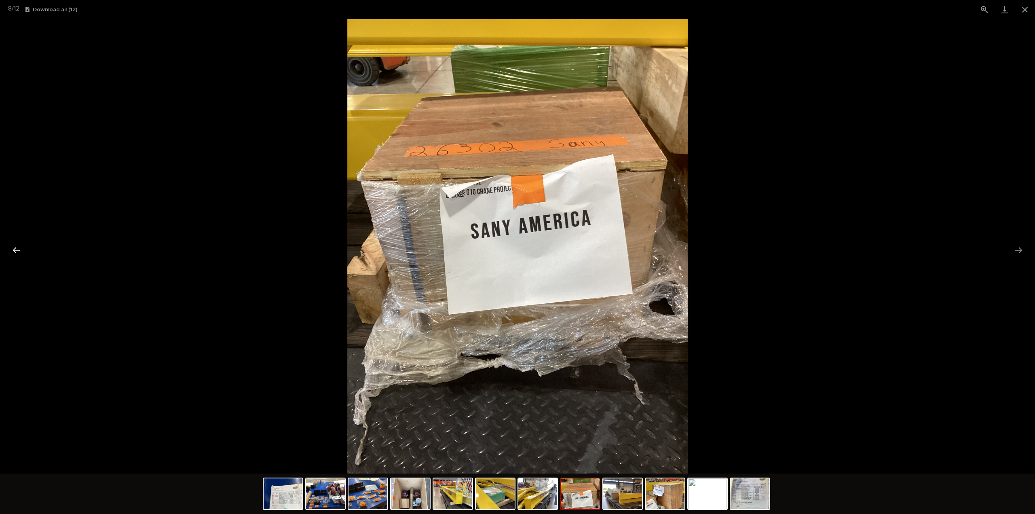
click at [15, 246] on button "Previous slide" at bounding box center [16, 250] width 17 height 16
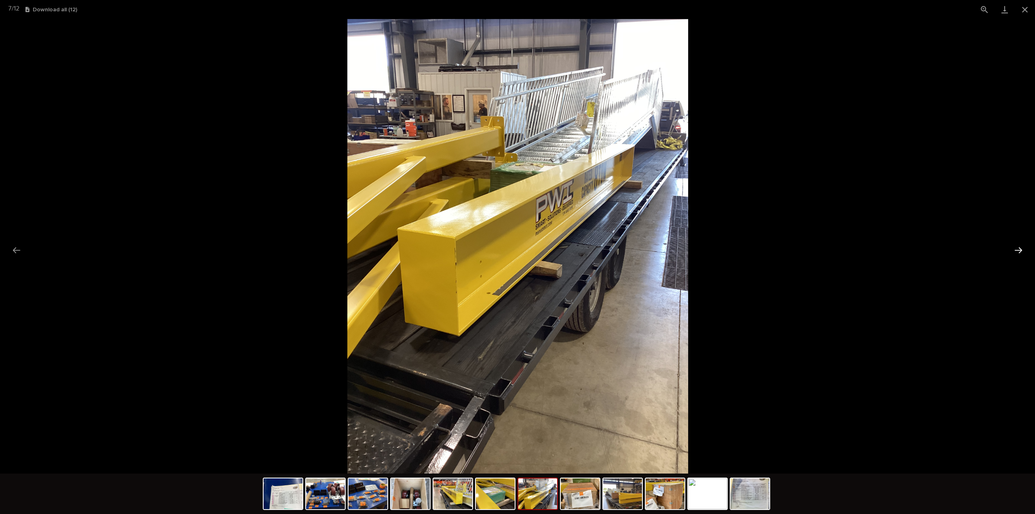
click at [1017, 249] on button "Next slide" at bounding box center [1018, 250] width 17 height 16
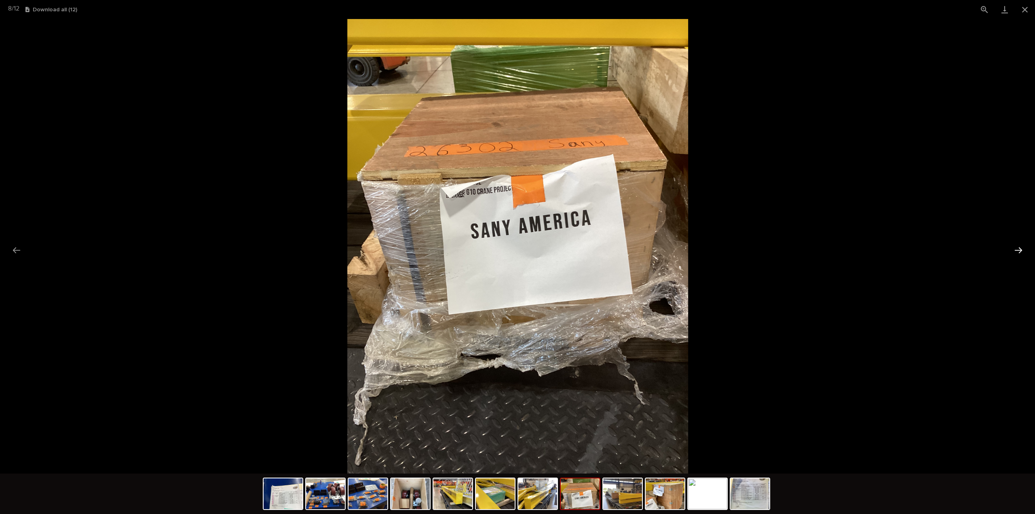
click at [1017, 249] on button "Next slide" at bounding box center [1018, 250] width 17 height 16
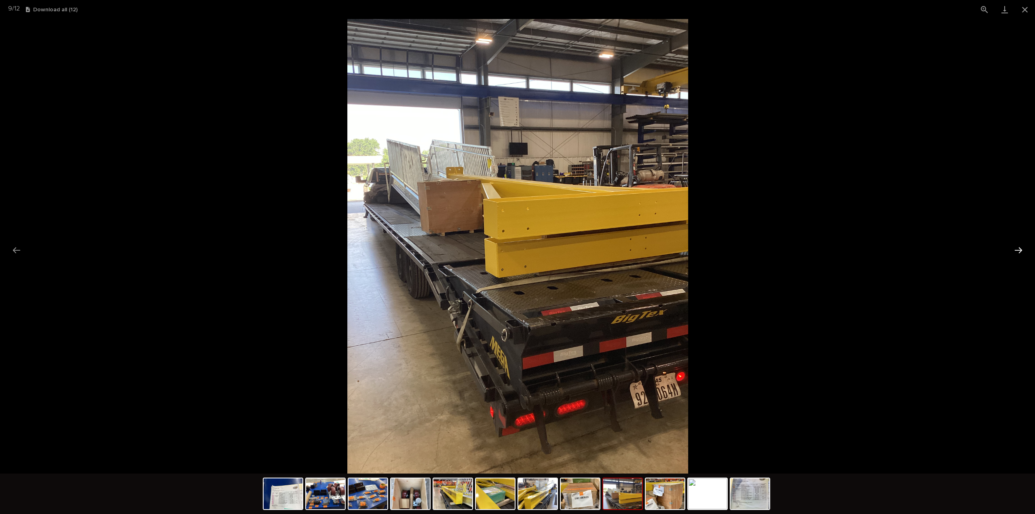
click at [1017, 249] on button "Next slide" at bounding box center [1018, 250] width 17 height 16
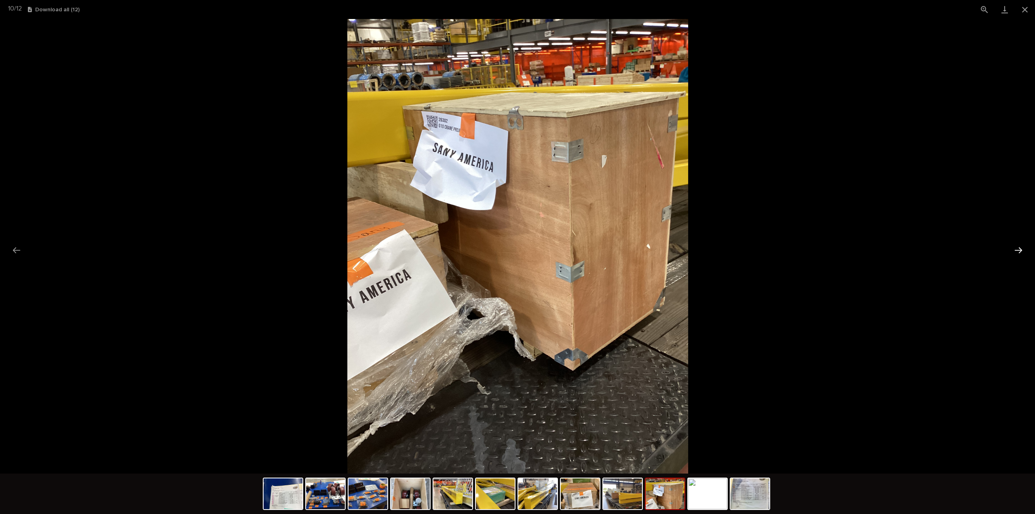
click at [1017, 249] on button "Next slide" at bounding box center [1018, 250] width 17 height 16
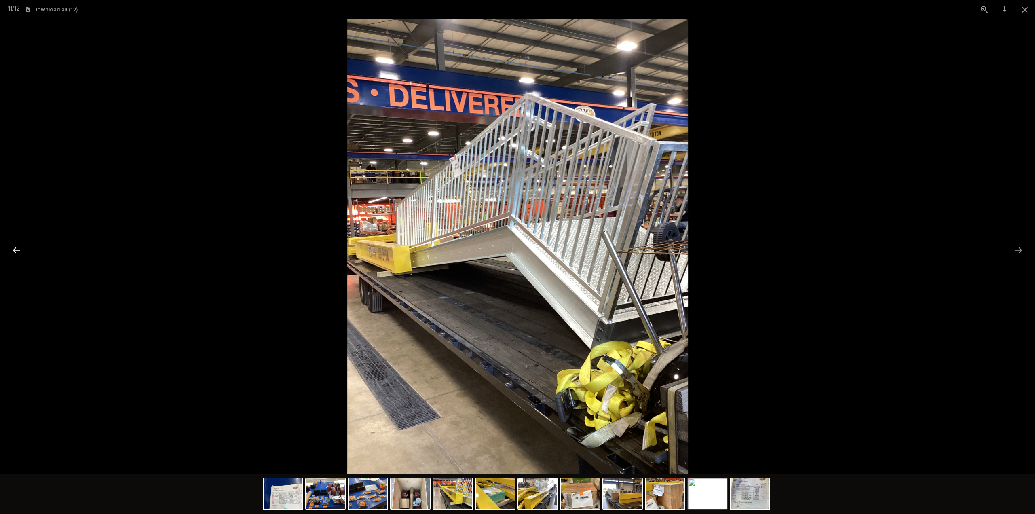
click at [14, 252] on button "Previous slide" at bounding box center [16, 250] width 17 height 16
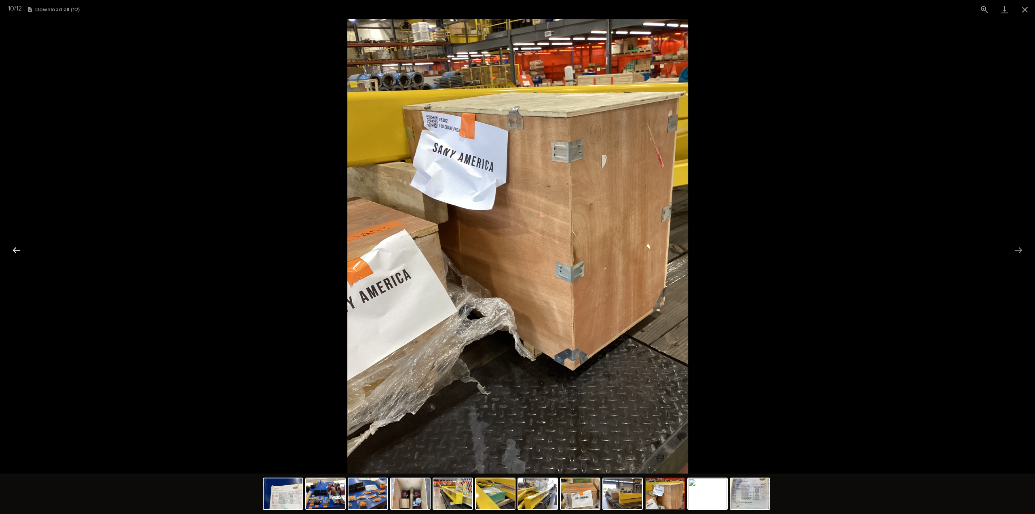
click at [14, 252] on button "Previous slide" at bounding box center [16, 250] width 17 height 16
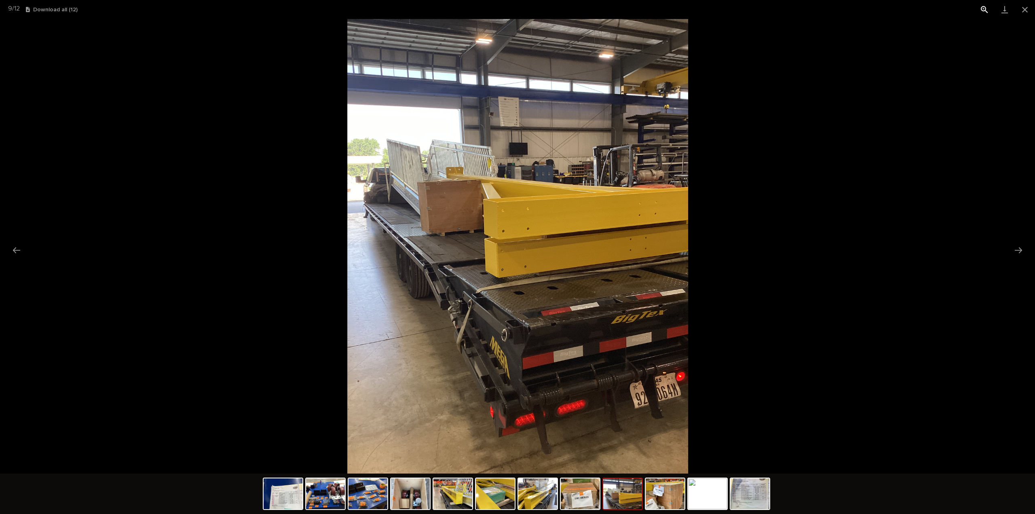
drag, startPoint x: 1025, startPoint y: 9, endPoint x: 984, endPoint y: 3, distance: 41.7
click at [1025, 9] on button "Close gallery" at bounding box center [1025, 9] width 20 height 19
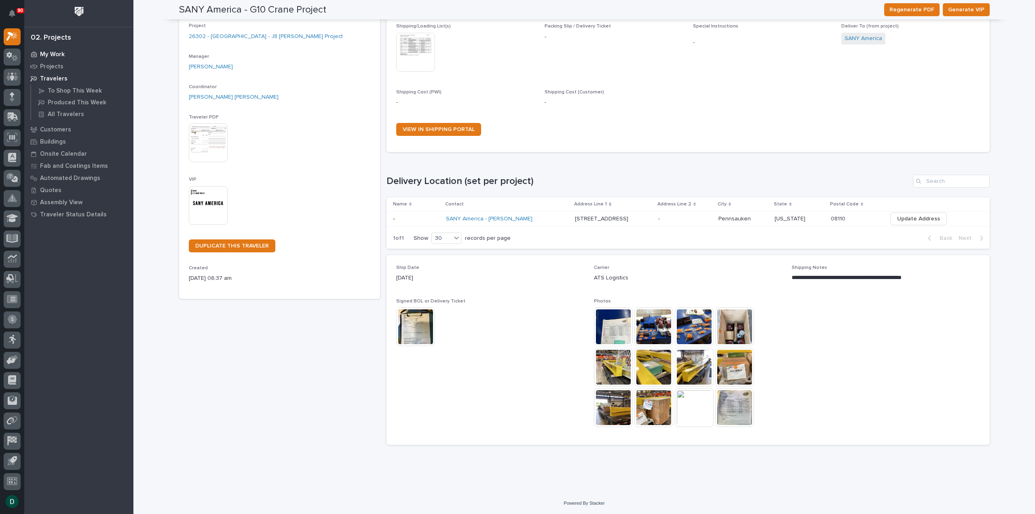
click at [49, 50] on div "My Work" at bounding box center [78, 54] width 105 height 11
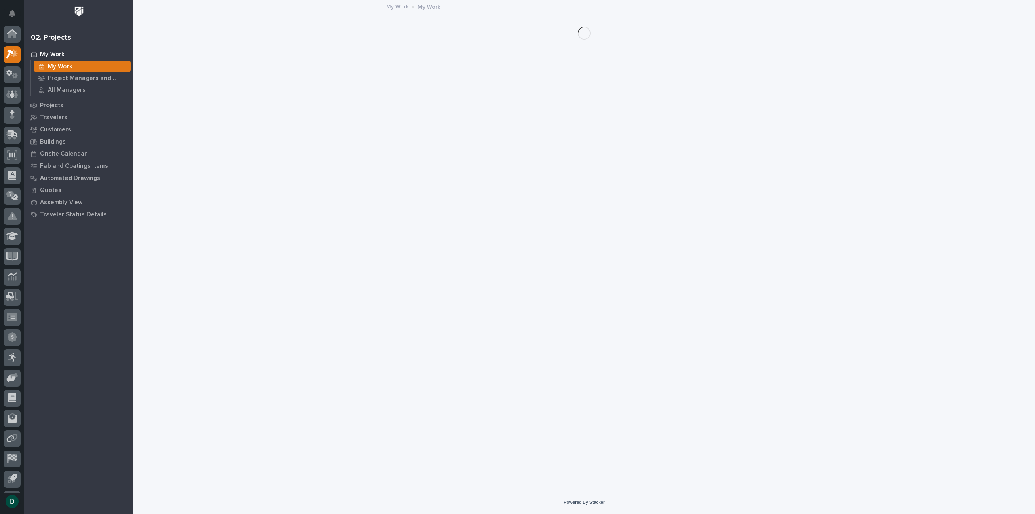
scroll to position [18, 0]
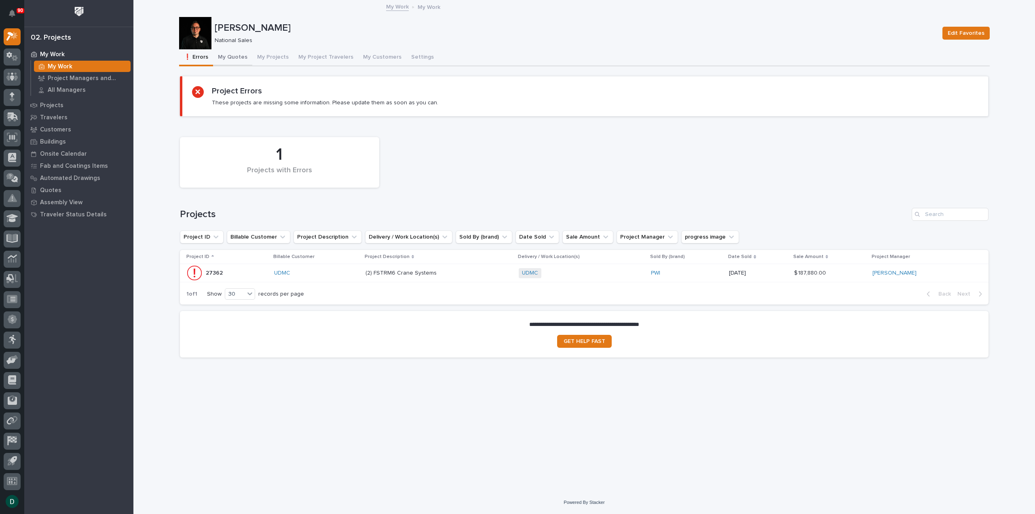
click at [242, 52] on button "My Quotes" at bounding box center [232, 57] width 39 height 17
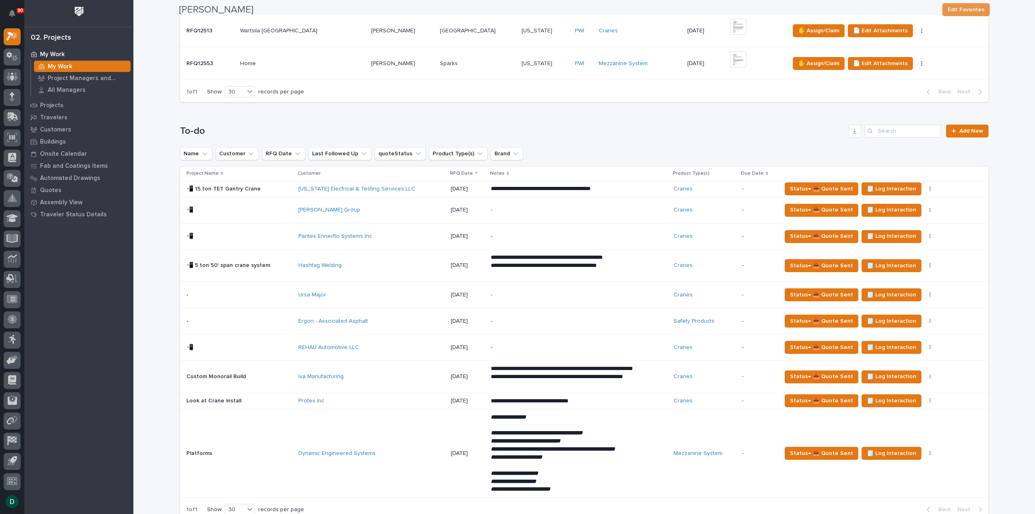
scroll to position [768, 0]
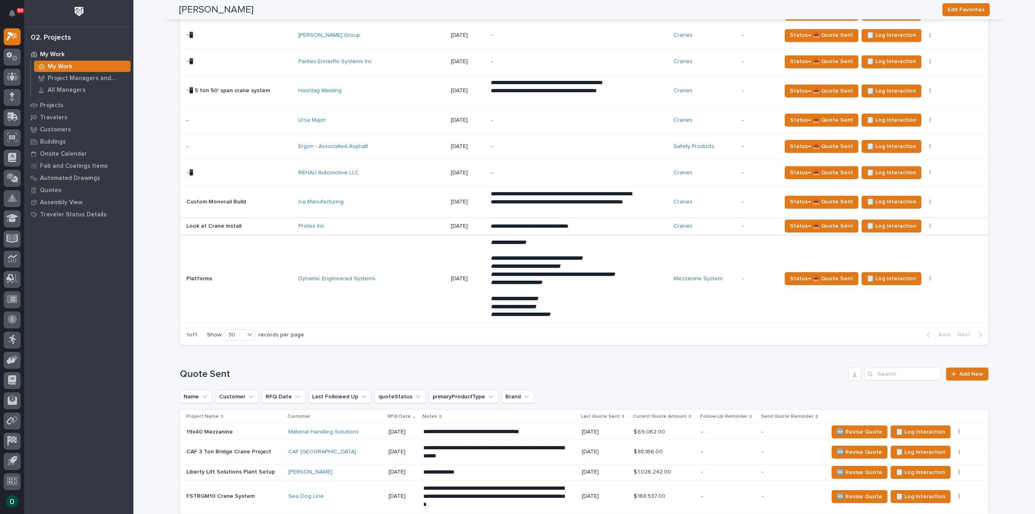
click at [925, 224] on button "button" at bounding box center [930, 226] width 11 height 6
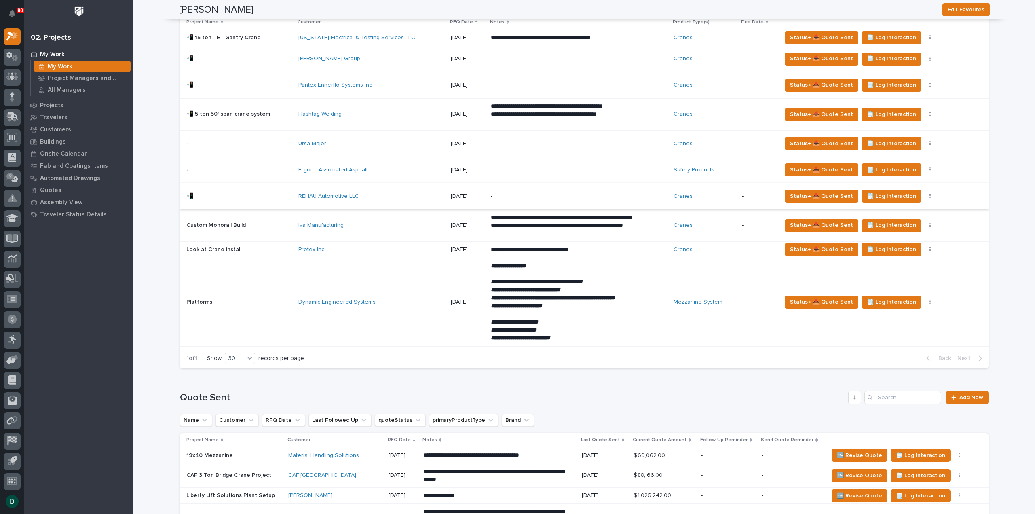
scroll to position [728, 0]
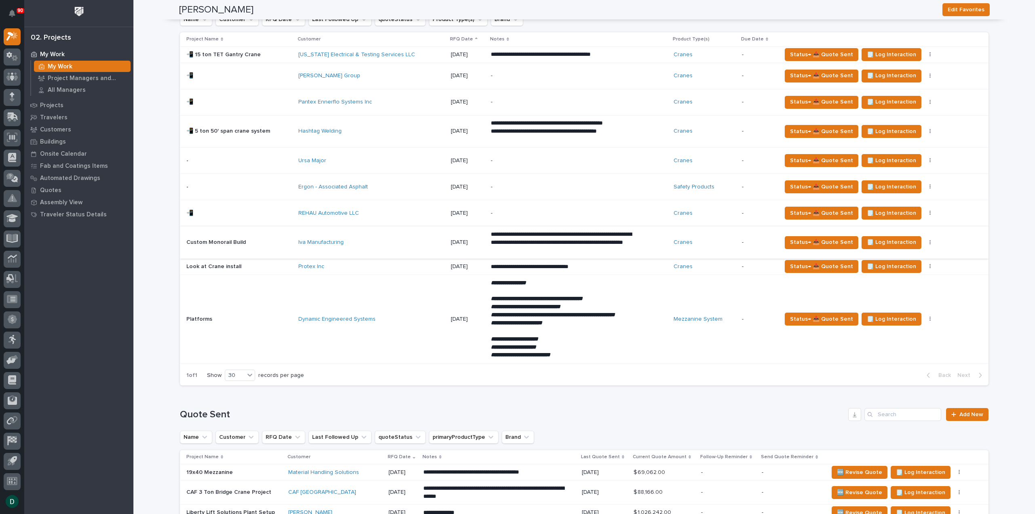
click at [925, 240] on button "button" at bounding box center [930, 243] width 11 height 6
click at [893, 272] on button "🚩 Edit Flags" at bounding box center [886, 270] width 73 height 13
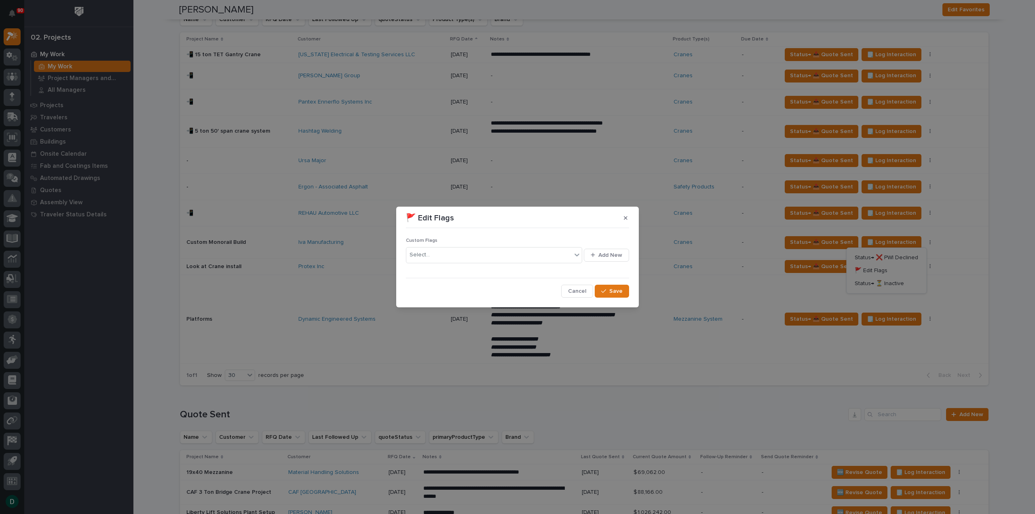
click at [448, 254] on div "Select..." at bounding box center [488, 254] width 165 height 13
click at [432, 300] on div "📲" at bounding box center [494, 299] width 176 height 14
click at [617, 288] on span "Save" at bounding box center [615, 291] width 13 height 7
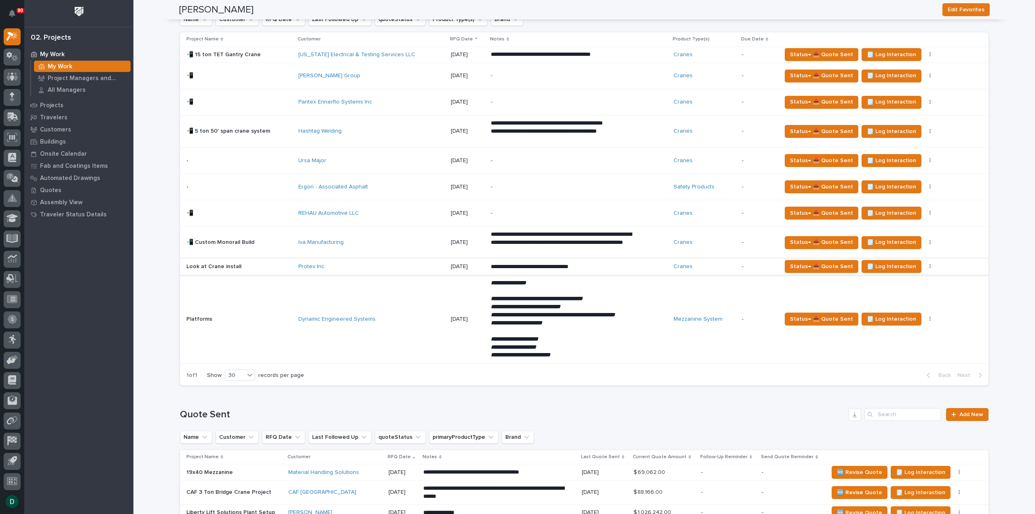
click at [930, 264] on icon "button" at bounding box center [931, 267] width 2 height 6
click at [904, 278] on span "Status→ ❌ PWI Declined" at bounding box center [886, 282] width 63 height 10
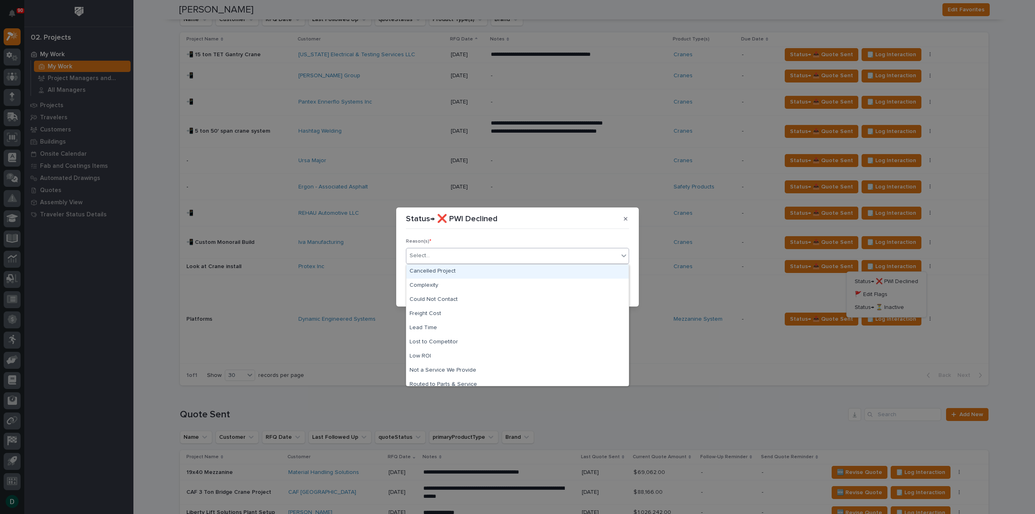
click at [474, 258] on div "Select..." at bounding box center [512, 255] width 212 height 13
click at [438, 376] on div "Too Expensive" at bounding box center [517, 379] width 222 height 14
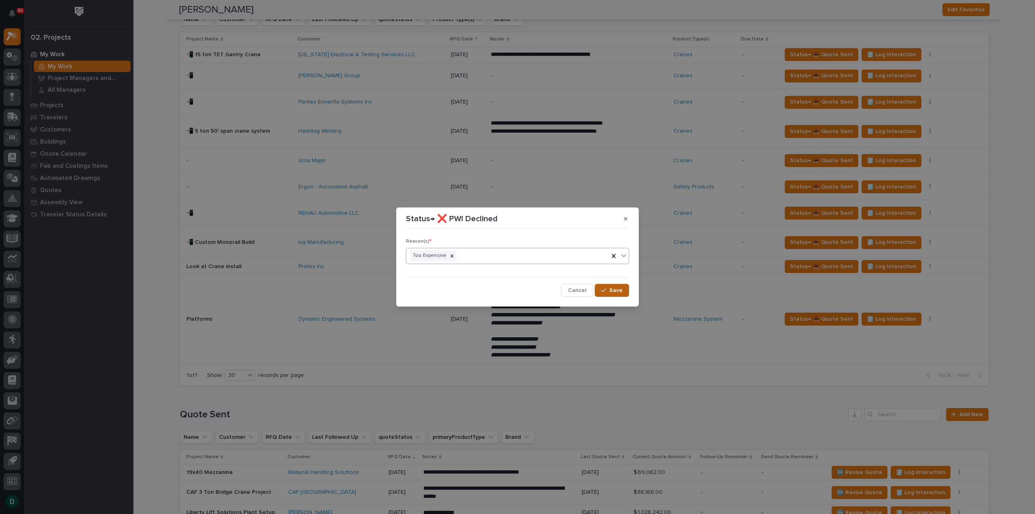
click at [605, 286] on button "Save" at bounding box center [612, 290] width 34 height 13
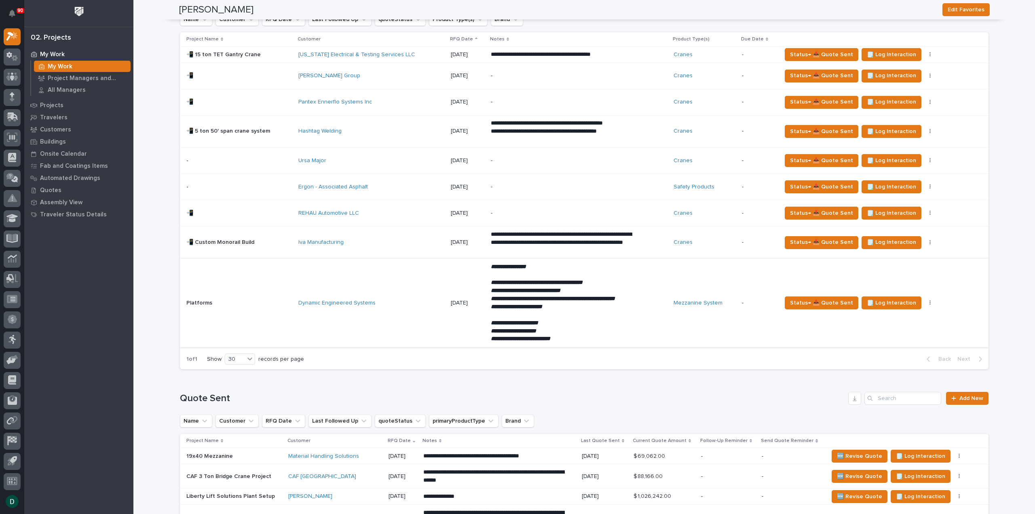
click at [925, 303] on button "button" at bounding box center [930, 303] width 11 height 6
click at [894, 332] on button "🚩 Edit Flags" at bounding box center [886, 334] width 73 height 13
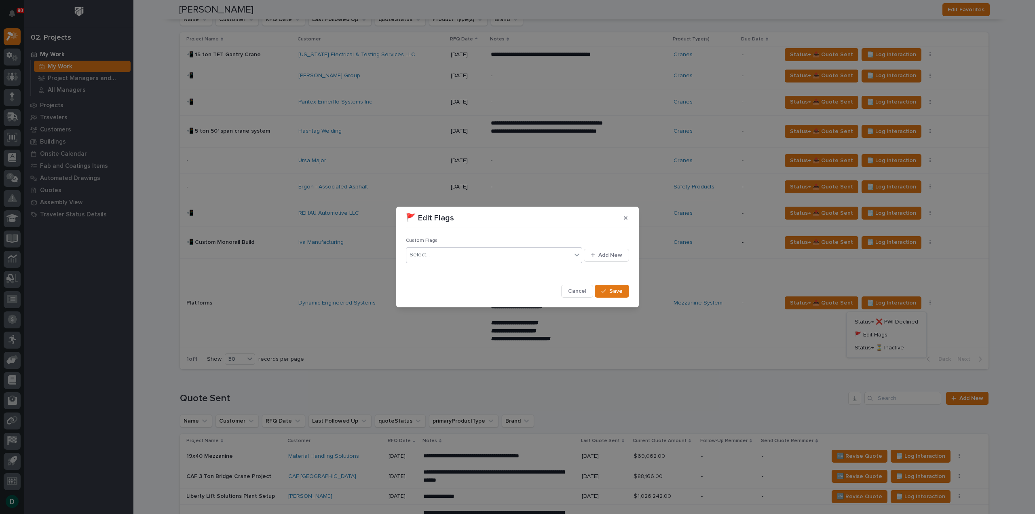
click at [443, 252] on div "Select..." at bounding box center [488, 254] width 165 height 13
click at [420, 299] on div "📲" at bounding box center [494, 299] width 176 height 14
click at [624, 288] on button "Save" at bounding box center [612, 291] width 34 height 13
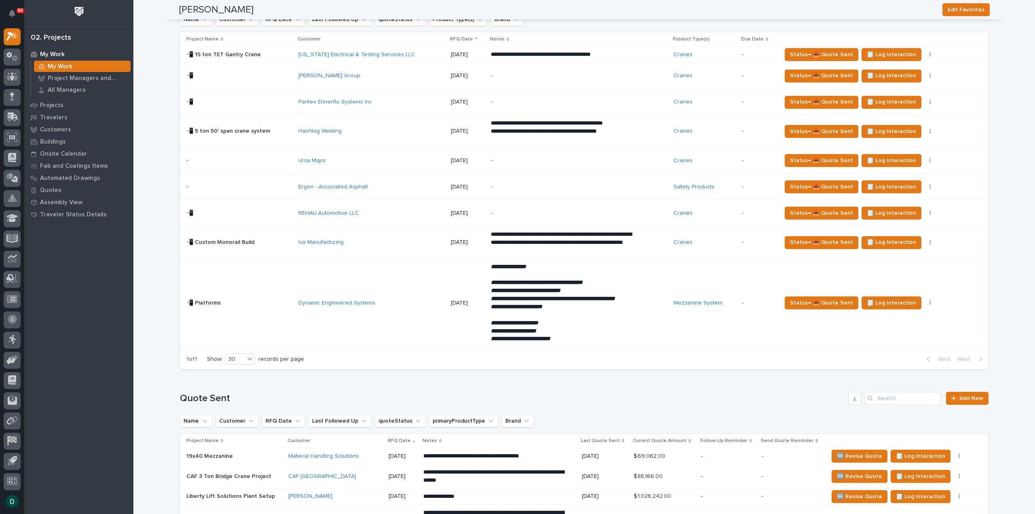
scroll to position [2, 0]
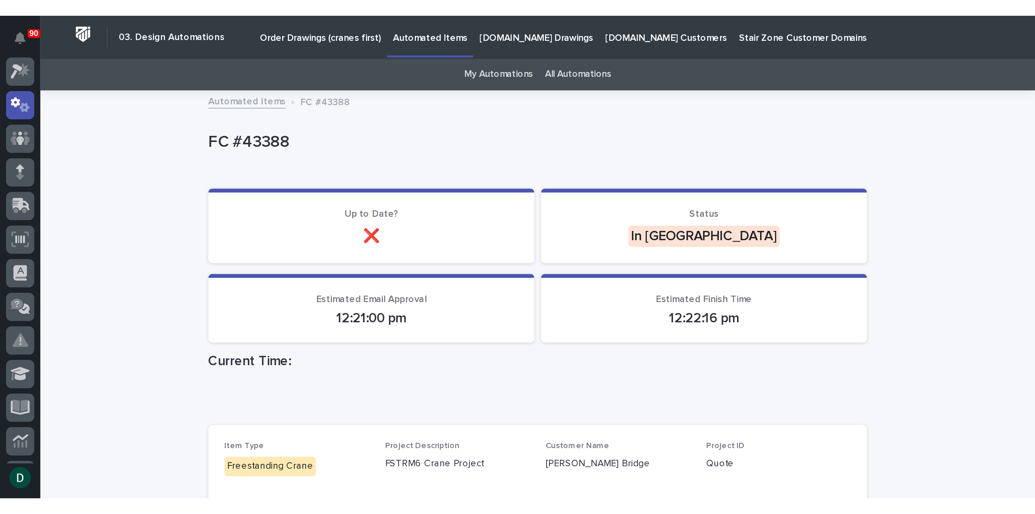
scroll to position [2, 0]
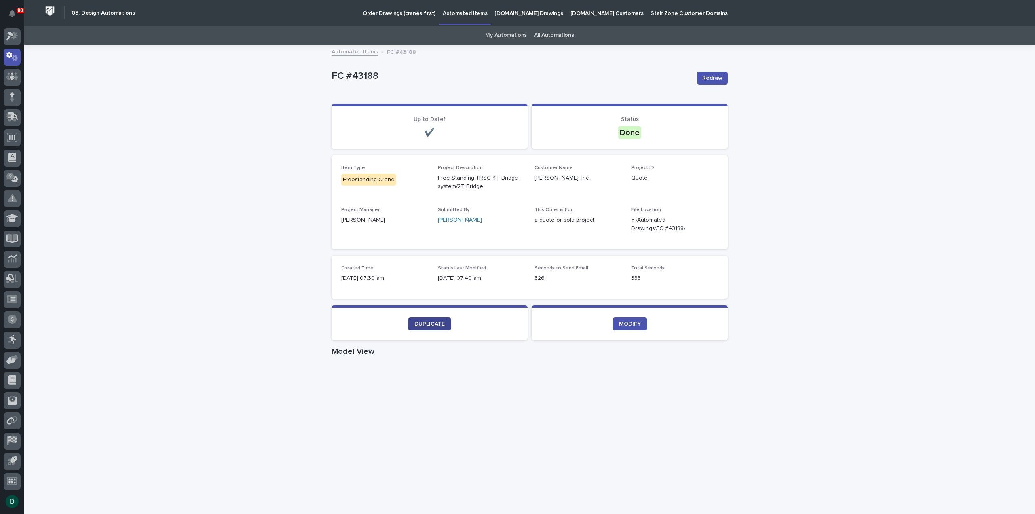
click at [435, 322] on span "DUPLICATE" at bounding box center [430, 324] width 30 height 6
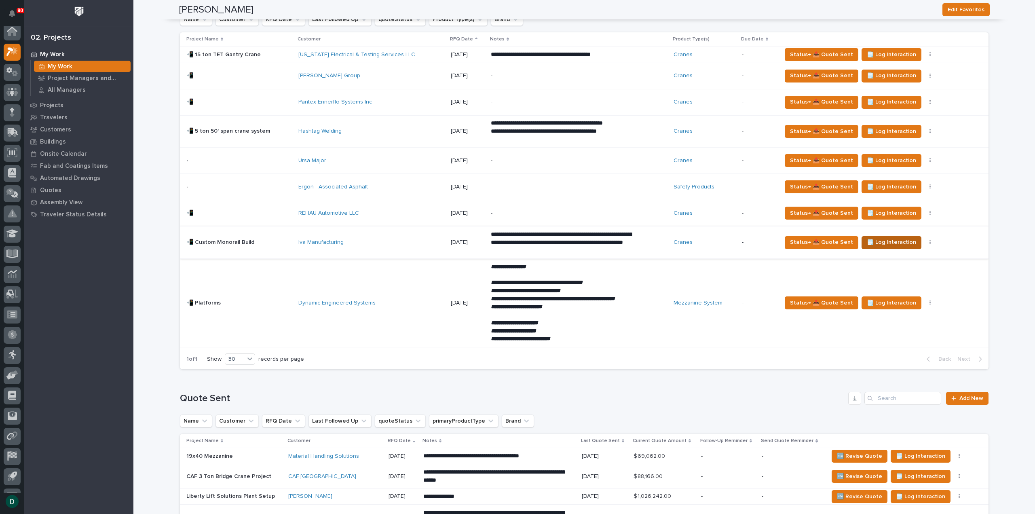
scroll to position [607, 0]
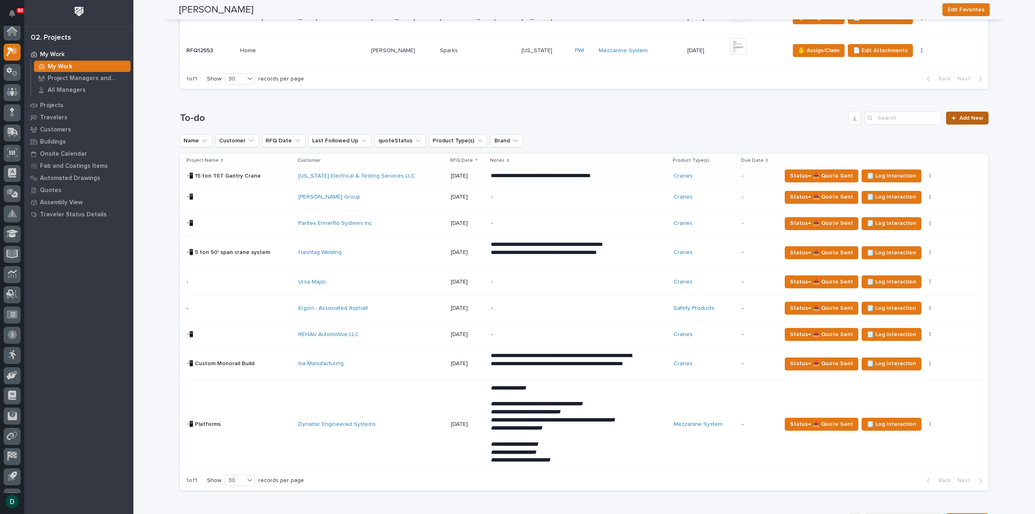
click at [952, 112] on link "Add New" at bounding box center [967, 118] width 42 height 13
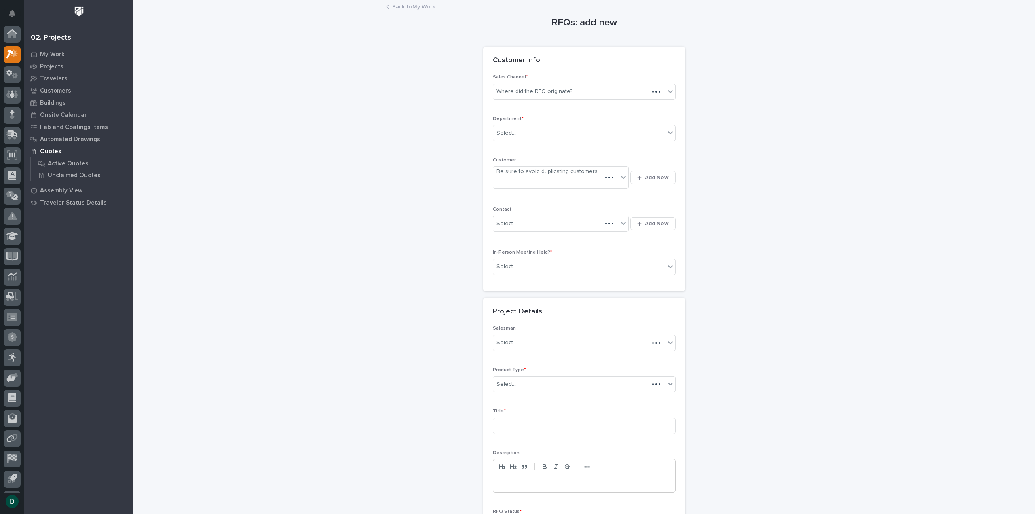
scroll to position [18, 0]
click at [540, 93] on div "Where did the RFQ originate?" at bounding box center [535, 91] width 76 height 8
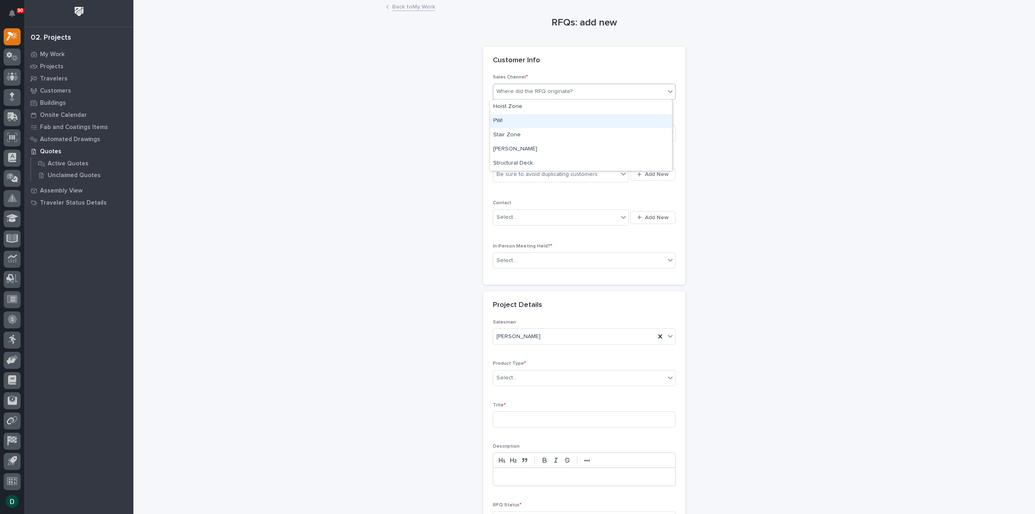
click at [526, 119] on div "PWI" at bounding box center [581, 121] width 182 height 14
click at [514, 130] on div "Select..." at bounding box center [579, 133] width 172 height 13
click at [521, 146] on span "National Sales" at bounding box center [513, 147] width 41 height 9
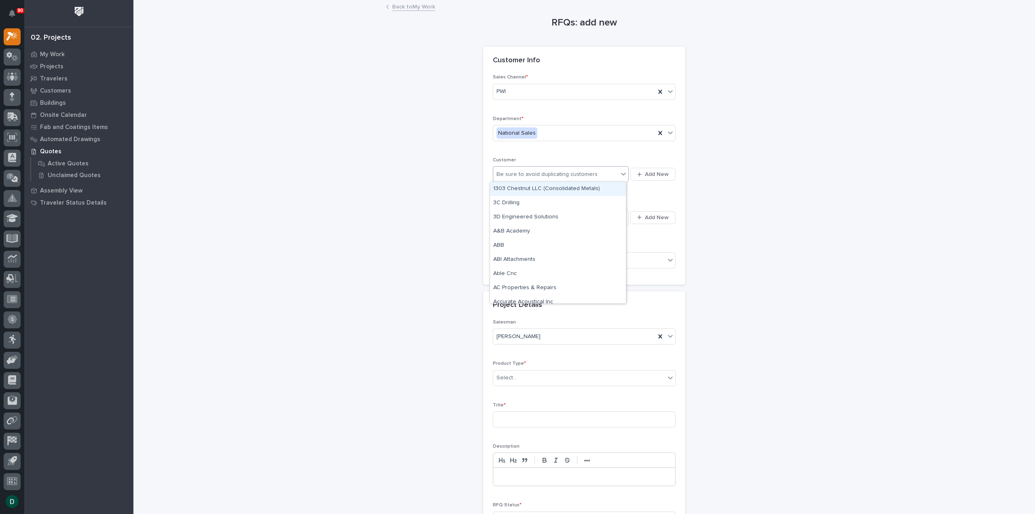
click at [525, 176] on div "Be sure to avoid duplicating customers" at bounding box center [547, 174] width 101 height 8
type input "******"
click at [536, 191] on div "Wolter" at bounding box center [558, 189] width 136 height 14
click at [545, 256] on div "Select..." at bounding box center [579, 260] width 172 height 13
click at [512, 288] on div "No" at bounding box center [581, 288] width 182 height 14
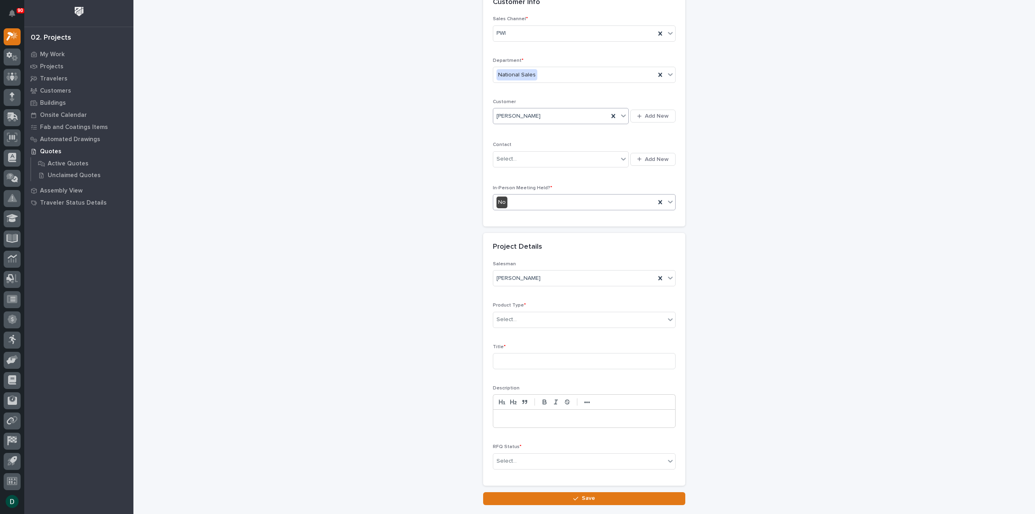
scroll to position [110, 0]
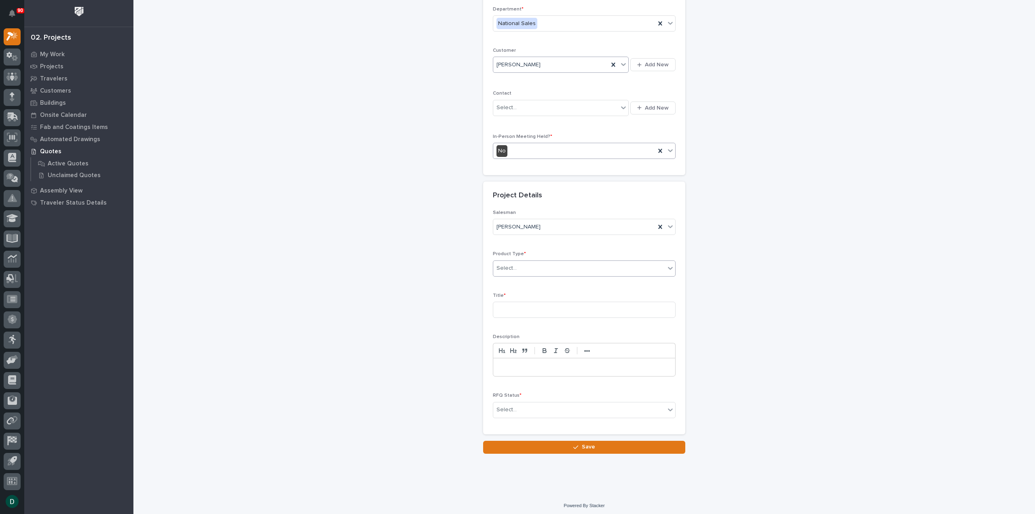
click at [527, 270] on div "Select..." at bounding box center [579, 268] width 172 height 13
click at [521, 301] on div "Cranes" at bounding box center [581, 296] width 182 height 14
click at [521, 305] on input at bounding box center [584, 310] width 183 height 16
type input "2 Crane Systems"
click at [518, 365] on p at bounding box center [584, 367] width 170 height 8
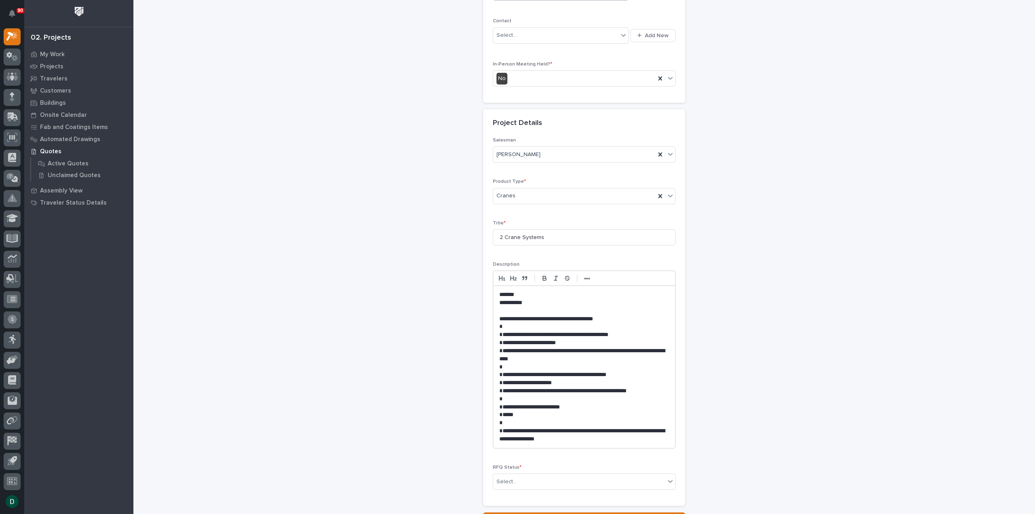
scroll to position [254, 0]
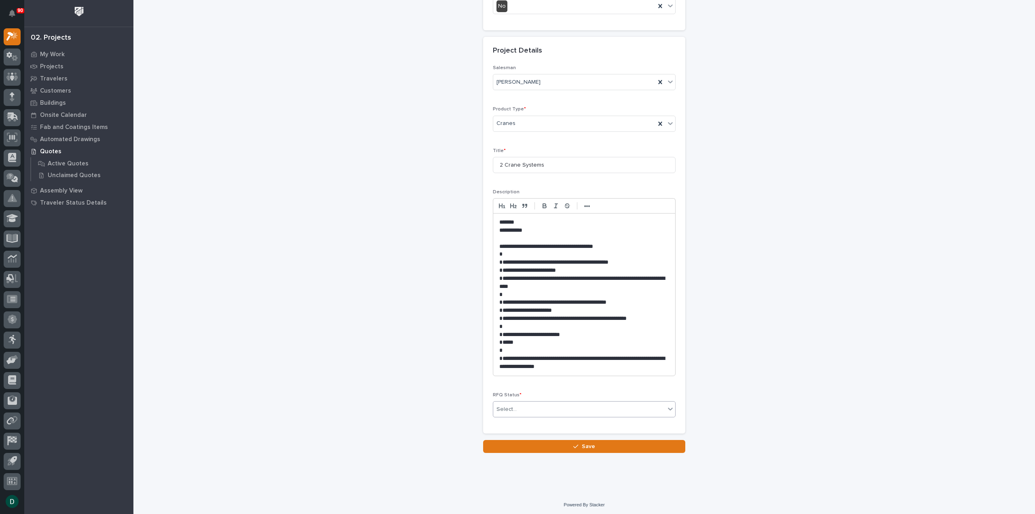
click at [549, 409] on div "Select..." at bounding box center [579, 409] width 172 height 13
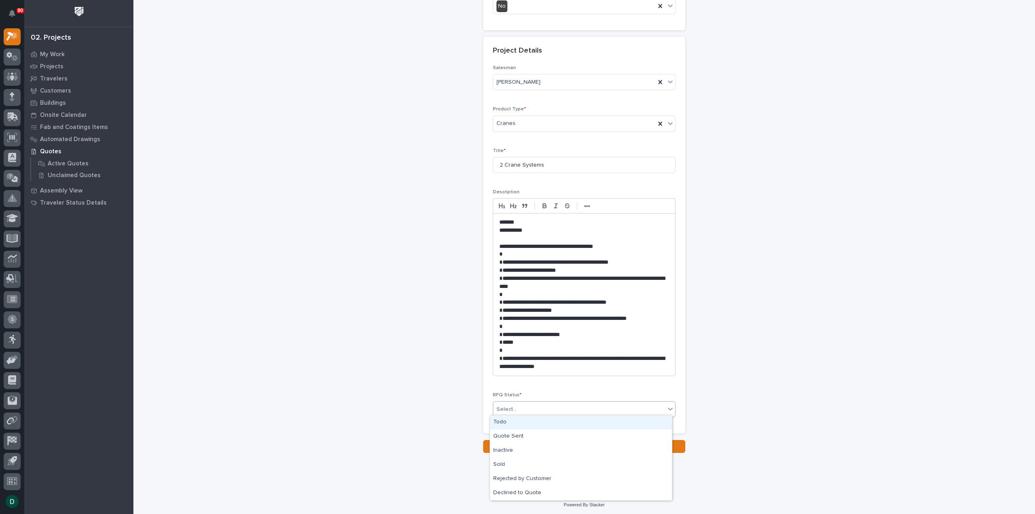
click at [519, 426] on div "Todo" at bounding box center [581, 422] width 182 height 14
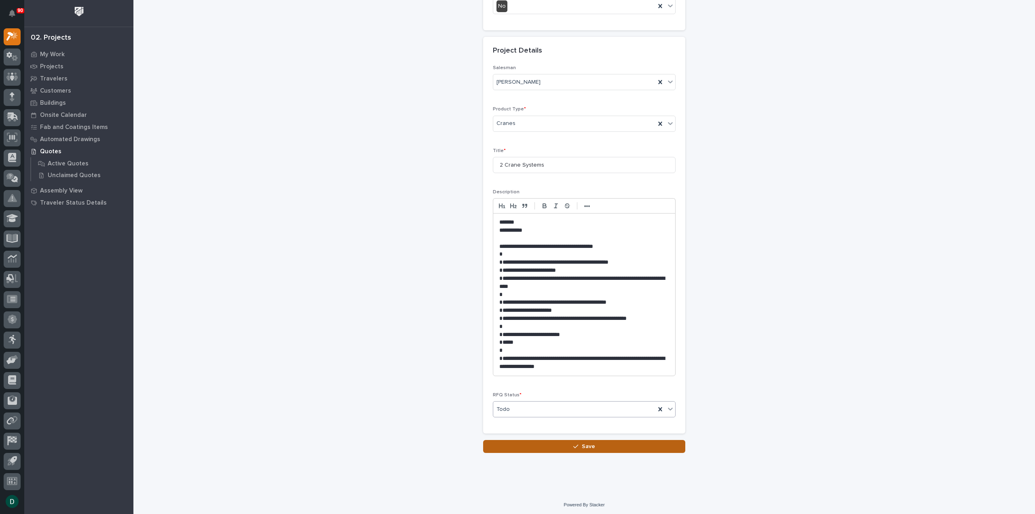
click at [588, 444] on span "Save" at bounding box center [588, 446] width 13 height 7
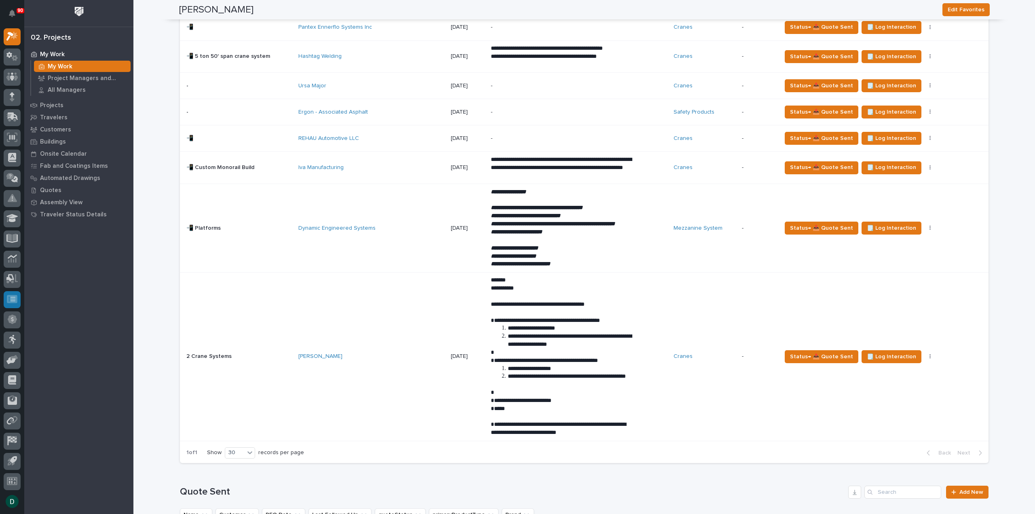
scroll to position [728, 0]
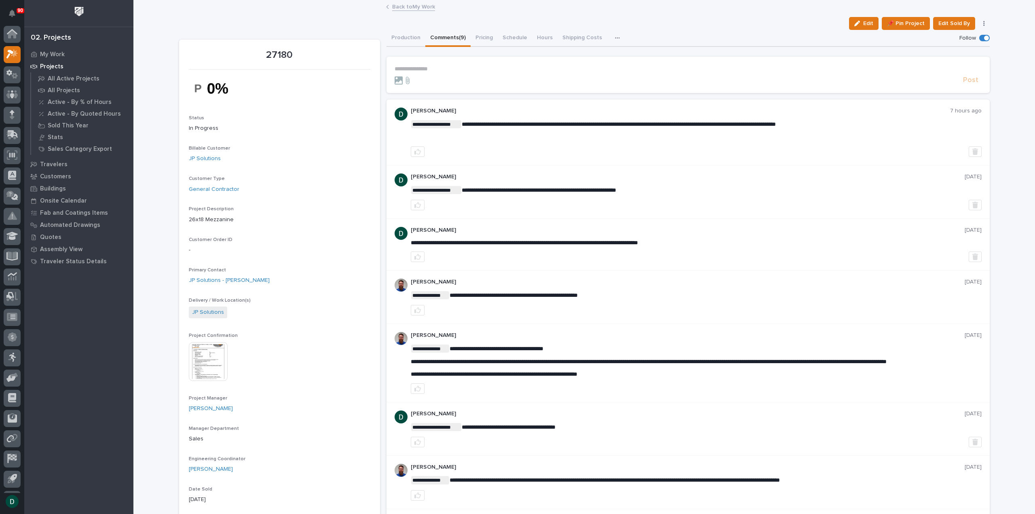
scroll to position [18, 0]
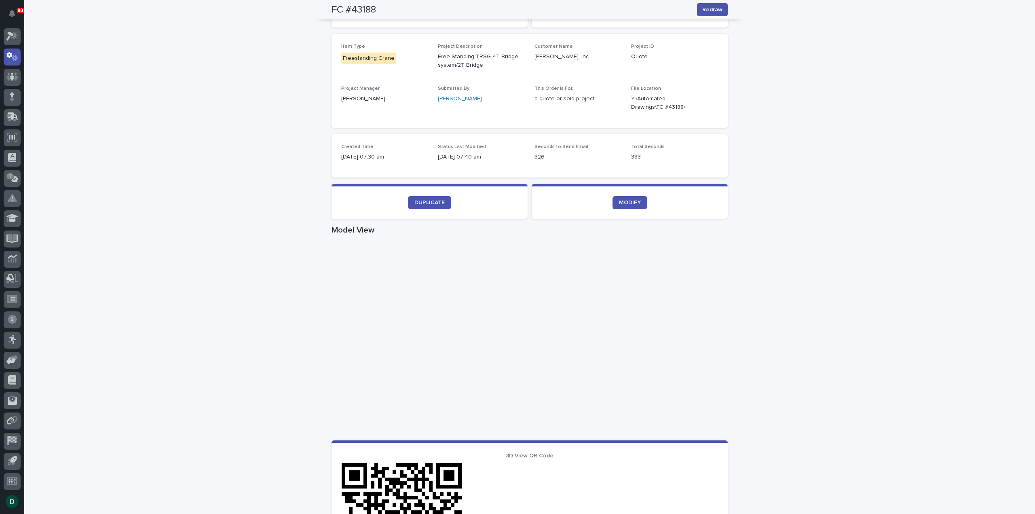
scroll to position [81, 0]
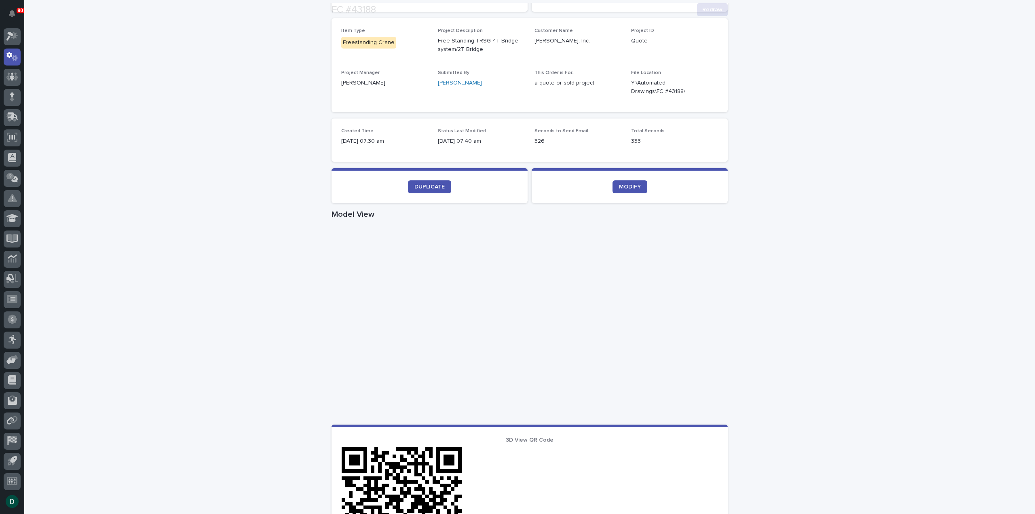
scroll to position [162, 0]
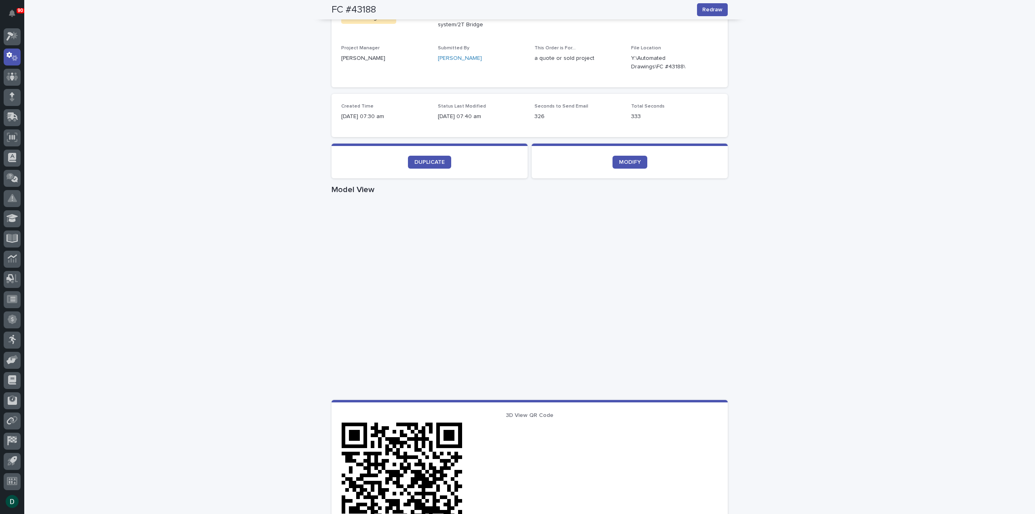
click at [871, 322] on div "Loading... Saving… Loading... Saving… FC #43188 Redraw FC #43188 Redraw Sorry, …" at bounding box center [529, 309] width 1011 height 851
click at [836, 162] on div "Loading... Saving… Loading... Saving… FC #43188 Redraw FC #43188 Redraw Sorry, …" at bounding box center [529, 309] width 1011 height 851
click at [837, 120] on div "Loading... Saving… Loading... Saving… FC #43188 Redraw FC #43188 Redraw Sorry, …" at bounding box center [529, 309] width 1011 height 851
drag, startPoint x: 883, startPoint y: 273, endPoint x: 862, endPoint y: 276, distance: 21.6
click at [880, 274] on div "Loading... Saving… Loading... Saving… FC #43188 Redraw FC #43188 Redraw Sorry, …" at bounding box center [529, 309] width 1011 height 851
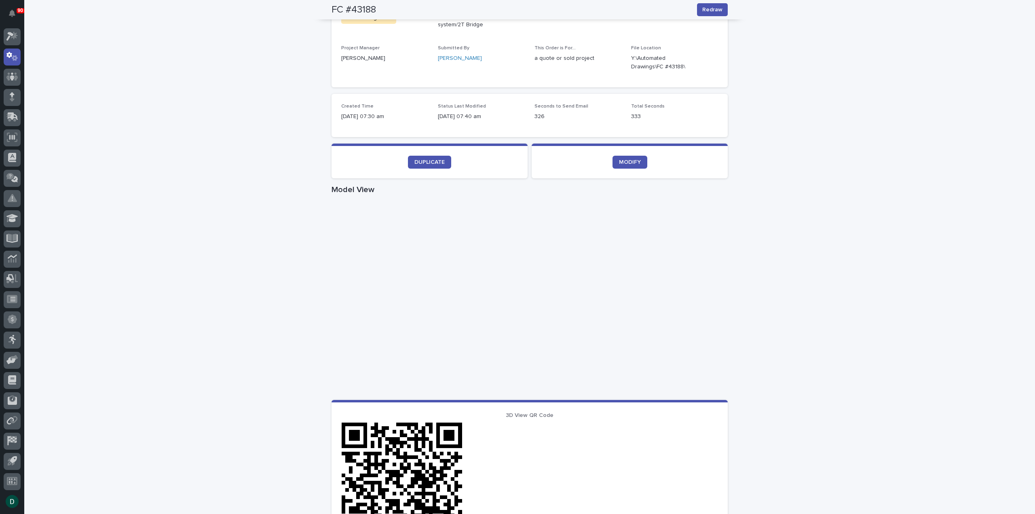
click at [780, 279] on div "Loading... Saving… Loading... Saving… FC #43188 Redraw FC #43188 Redraw Sorry, …" at bounding box center [529, 309] width 1011 height 851
click at [231, 248] on div "Loading... Saving… Loading... Saving… FC #43188 Redraw FC #43188 Redraw Sorry, …" at bounding box center [529, 309] width 1011 height 851
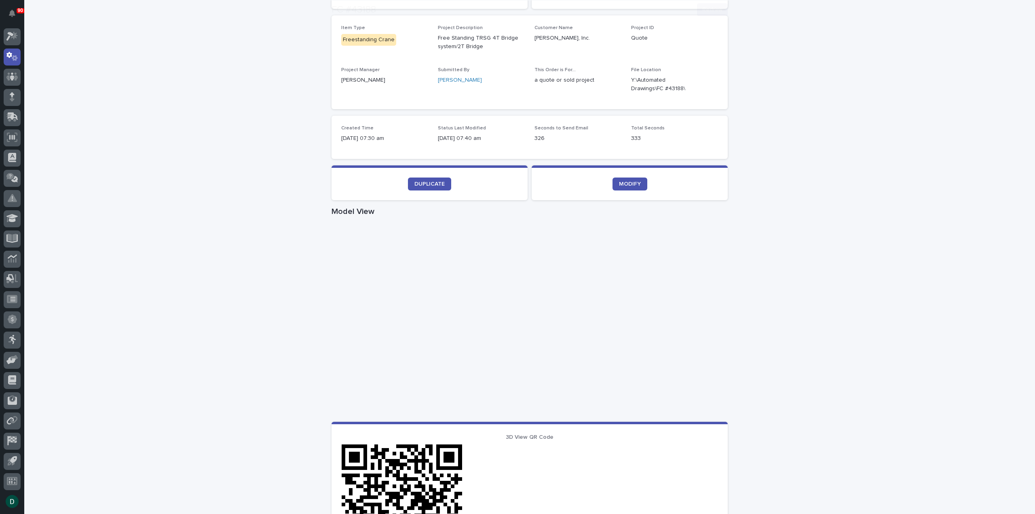
scroll to position [162, 0]
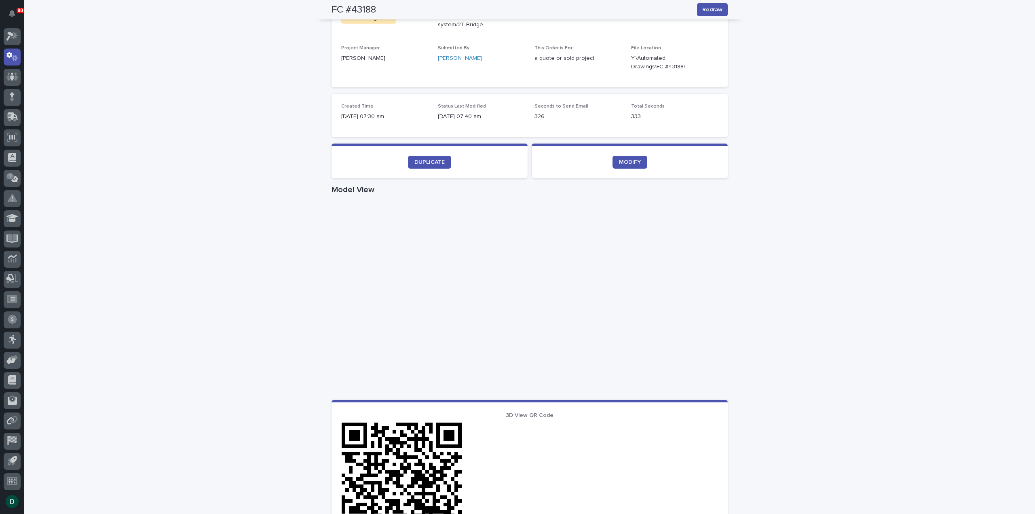
click at [840, 316] on div "Loading... Saving… Loading... Saving… FC #43188 Redraw FC #43188 Redraw Sorry, …" at bounding box center [529, 309] width 1011 height 851
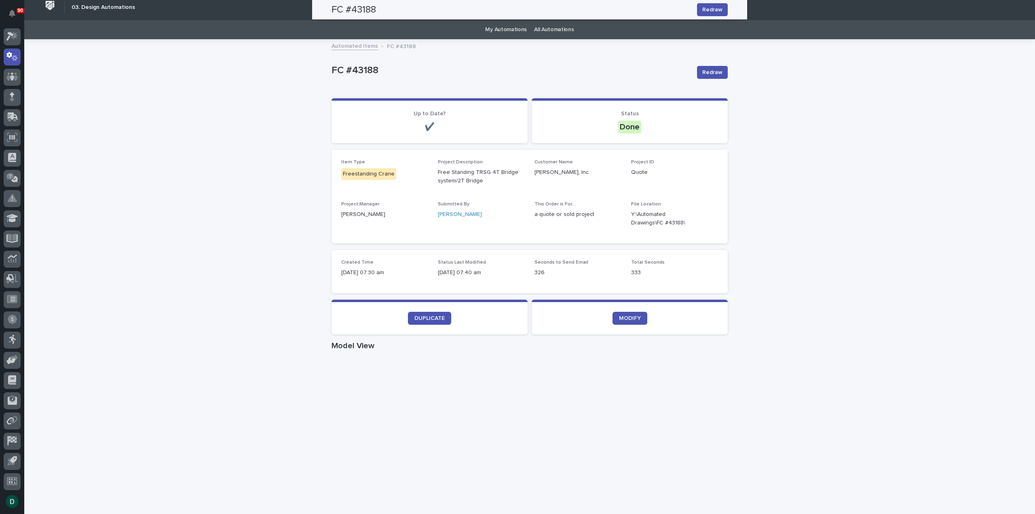
scroll to position [0, 0]
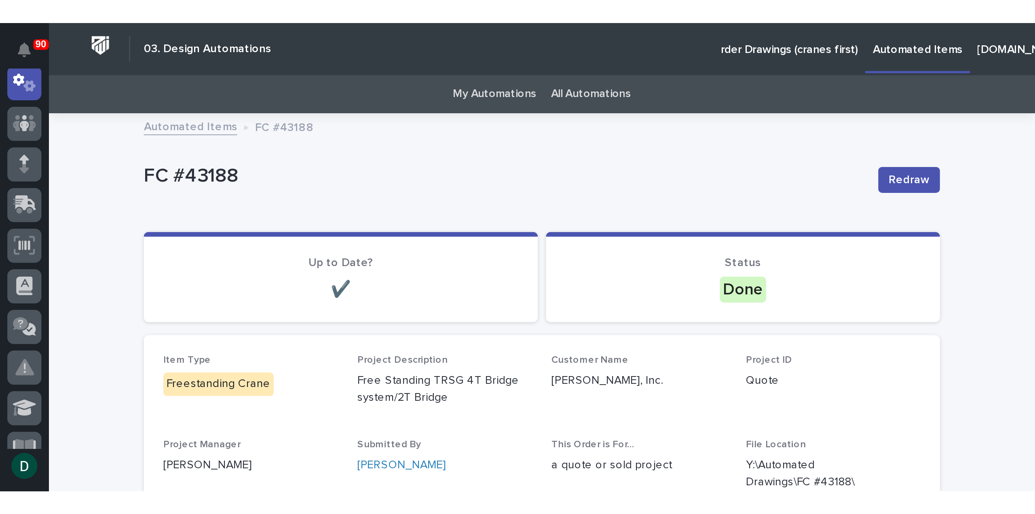
scroll to position [18, 0]
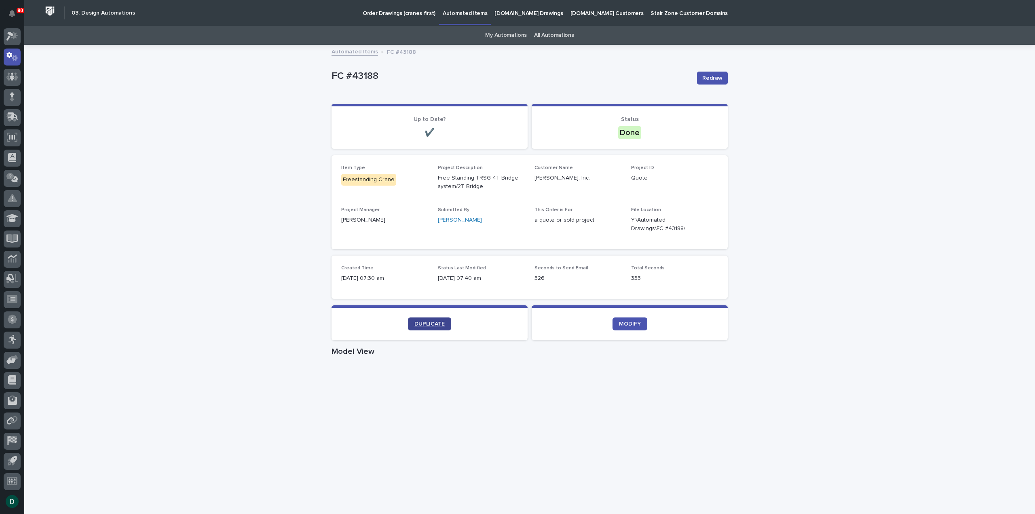
click at [437, 324] on span "DUPLICATE" at bounding box center [430, 324] width 30 height 6
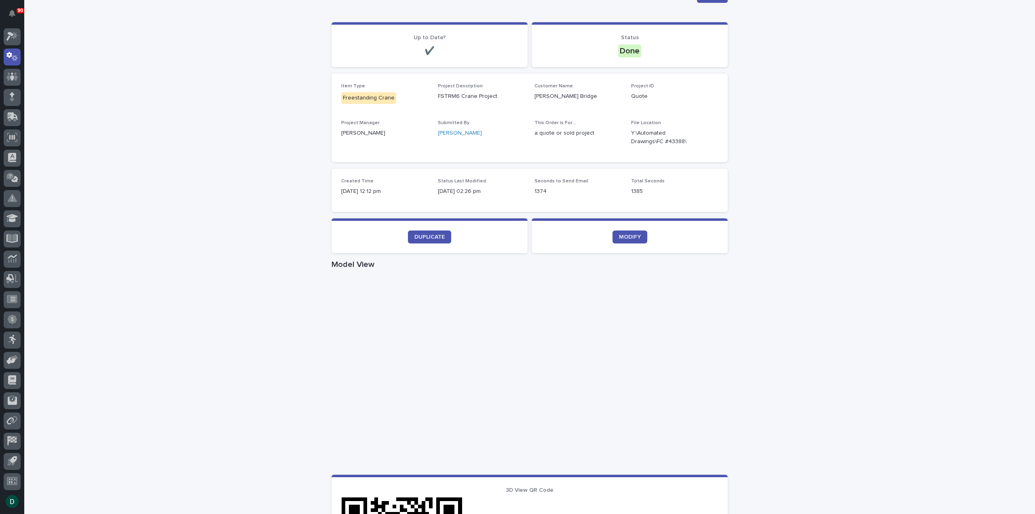
scroll to position [121, 0]
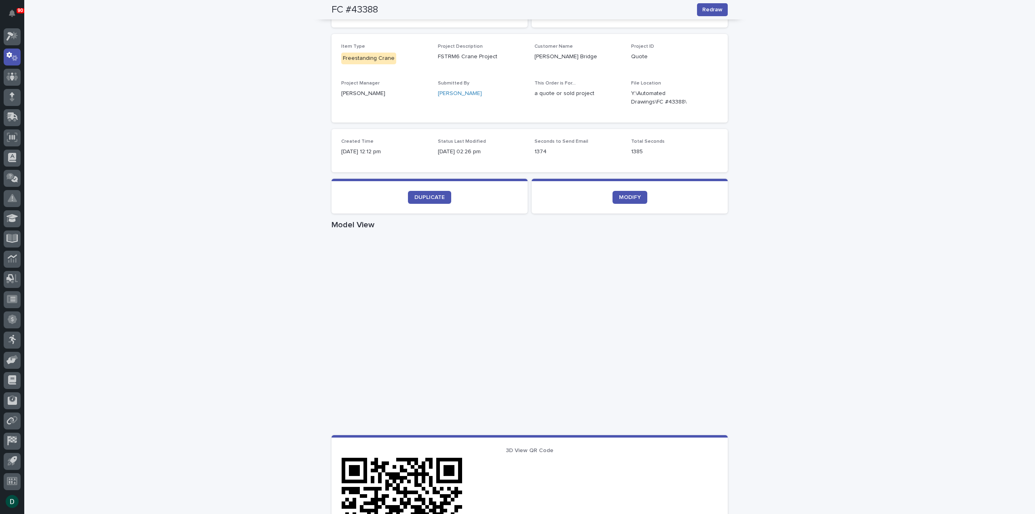
click at [114, 283] on div "Loading... Saving… Loading... Saving… FC #43388 Redraw FC #43388 Redraw Sorry, …" at bounding box center [529, 346] width 1011 height 845
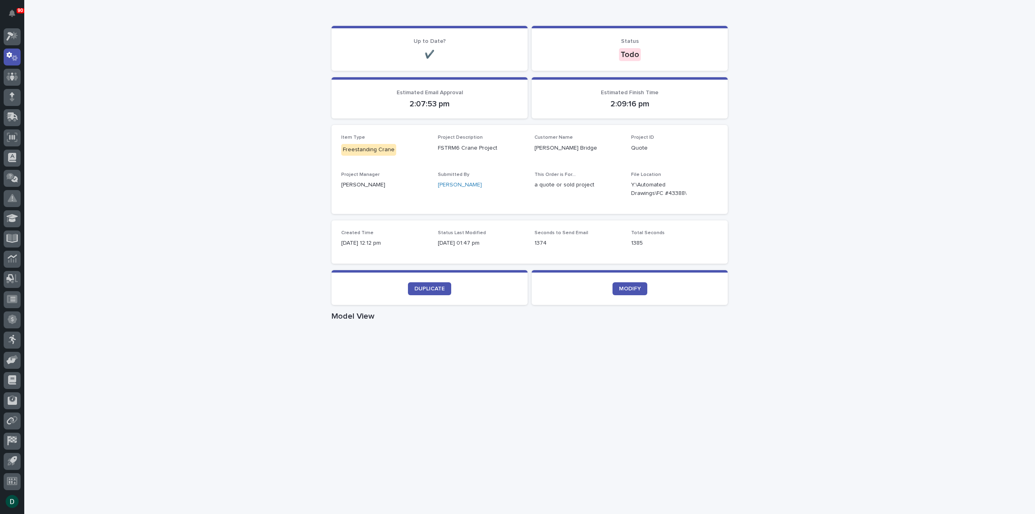
scroll to position [78, 0]
